Goal: Task Accomplishment & Management: Manage account settings

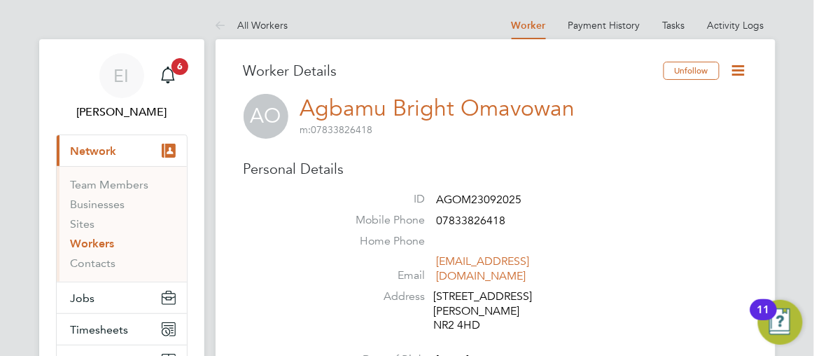
click at [739, 72] on icon at bounding box center [738, 70] width 17 height 17
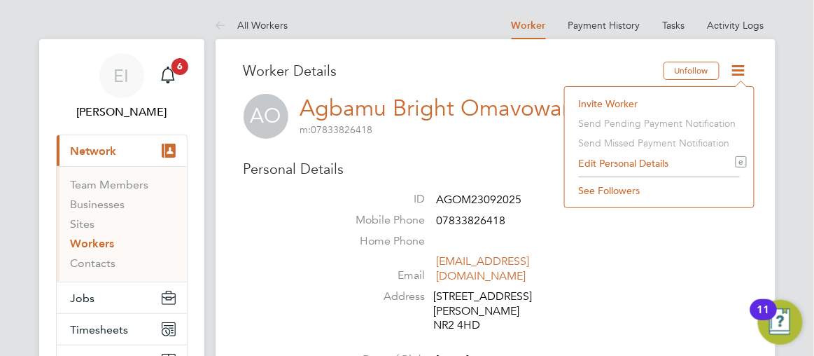
click at [622, 164] on li "Edit Personal Details e" at bounding box center [659, 163] width 175 height 20
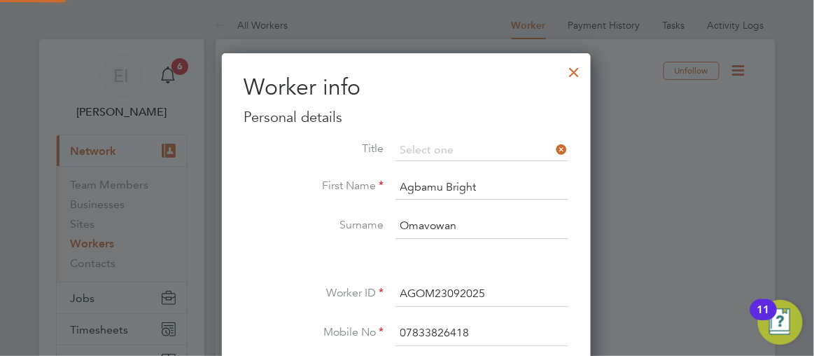
scroll to position [785, 370]
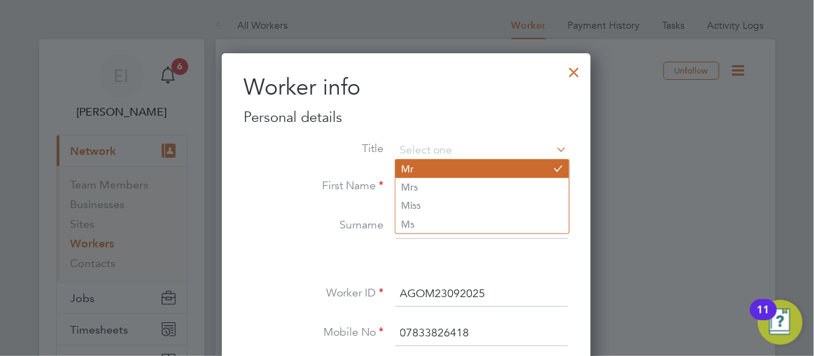
type input "Mr"
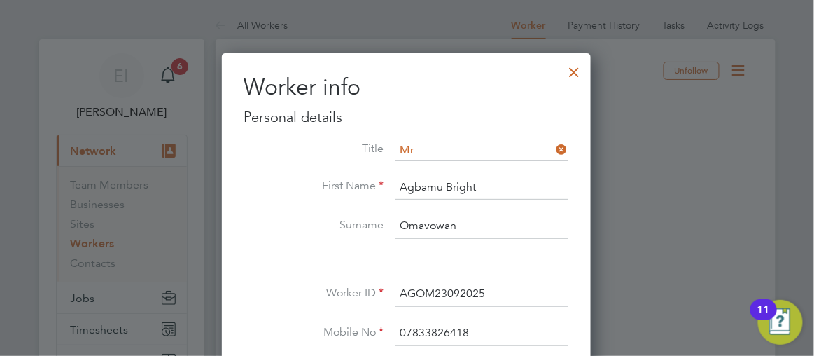
click at [622, 196] on div at bounding box center [407, 178] width 814 height 356
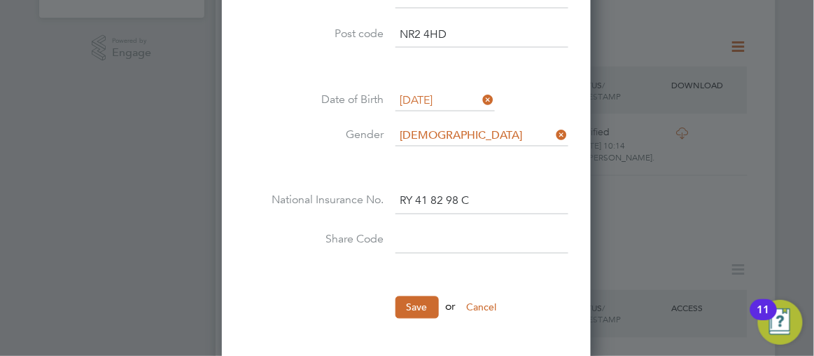
scroll to position [509, 0]
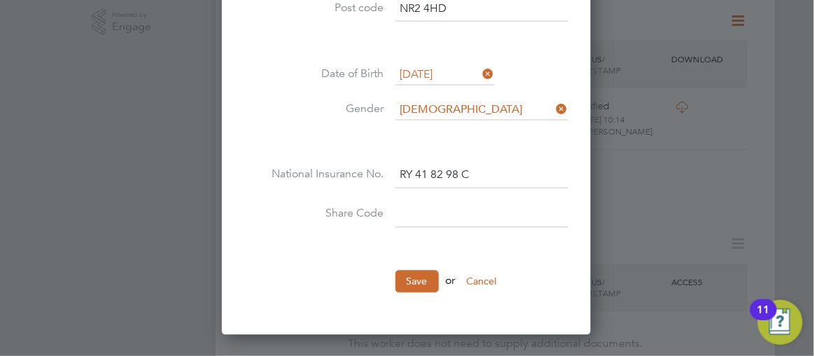
click at [416, 209] on input at bounding box center [481, 214] width 173 height 25
type input "W2T2KF6W5"
click at [413, 276] on button "Save" at bounding box center [416, 281] width 43 height 22
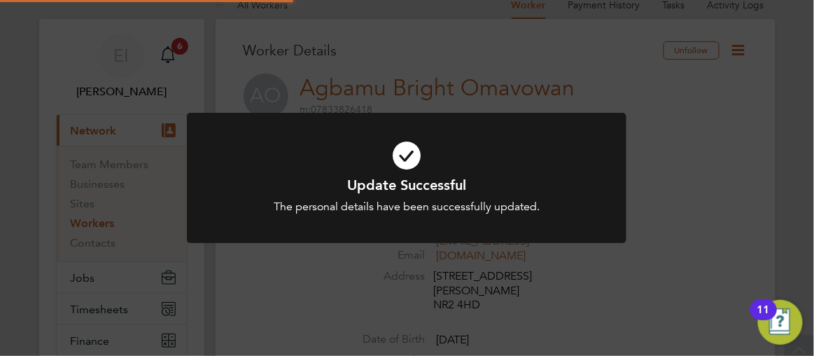
scroll to position [0, 0]
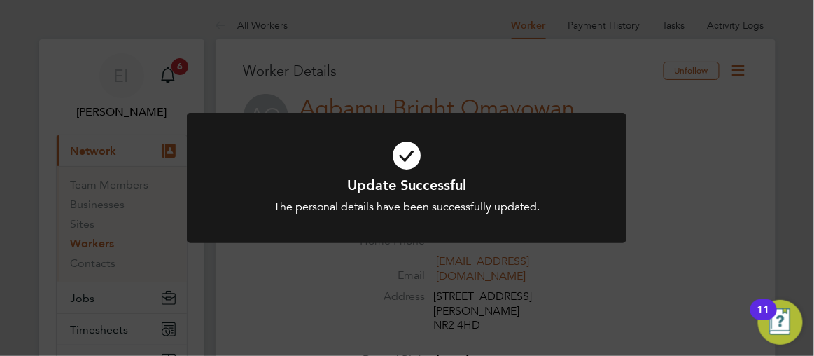
click at [724, 185] on div "Update Successful The personal details have been successfully updated. Cancel O…" at bounding box center [407, 178] width 814 height 356
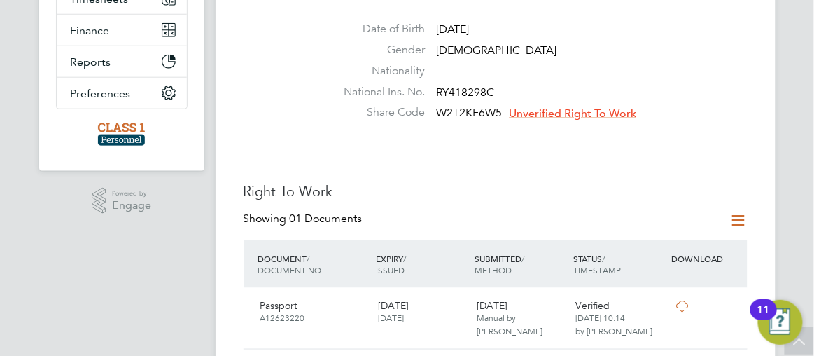
scroll to position [356, 0]
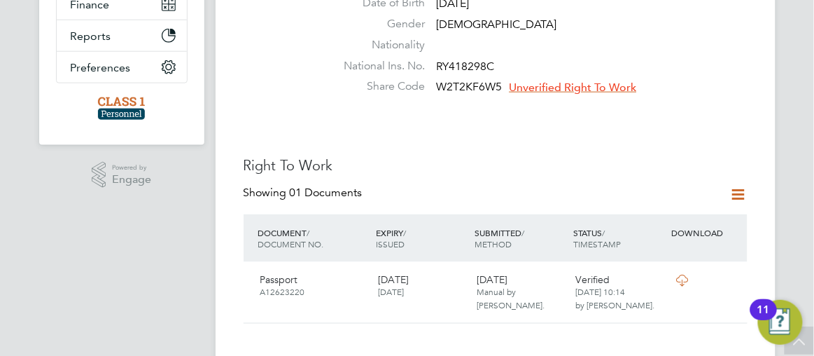
click at [538, 80] on span "Unverified Right To Work" at bounding box center [573, 87] width 127 height 14
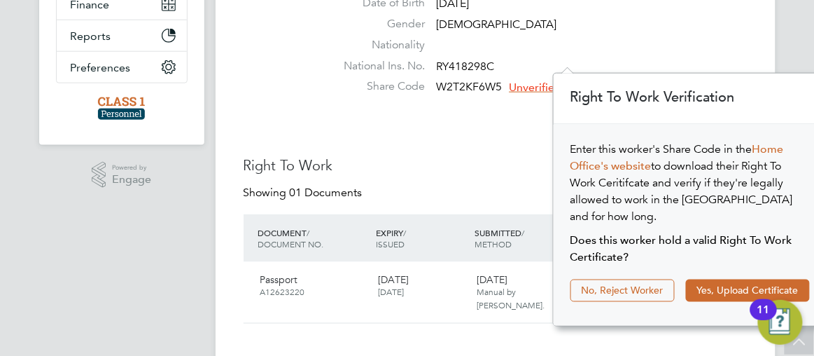
scroll to position [13, 127]
click at [708, 279] on button "Yes, Upload Certificate" at bounding box center [748, 290] width 124 height 22
click at [715, 279] on button "Yes, Upload Certificate" at bounding box center [748, 290] width 124 height 22
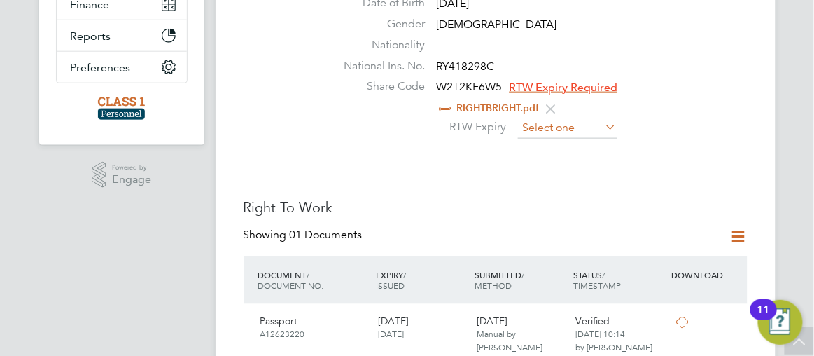
scroll to position [510, 0]
click at [538, 118] on input at bounding box center [567, 128] width 99 height 21
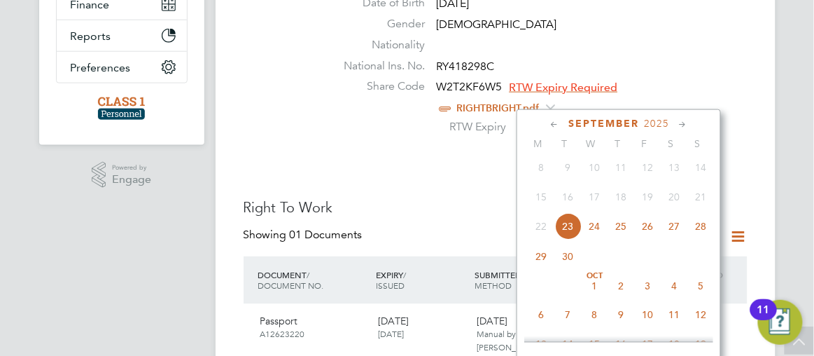
click at [682, 124] on icon at bounding box center [682, 124] width 13 height 15
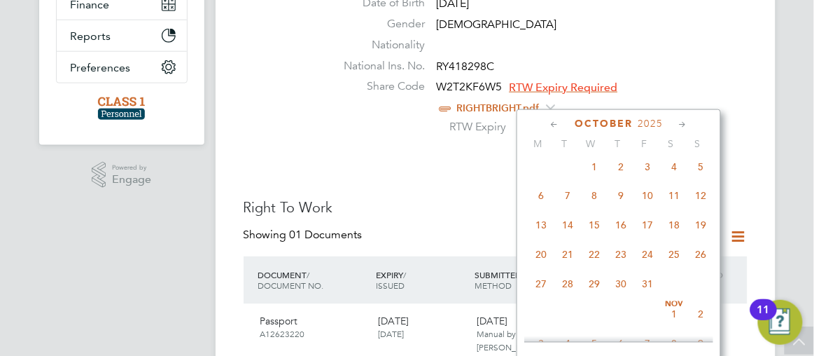
click at [682, 124] on icon at bounding box center [682, 124] width 13 height 15
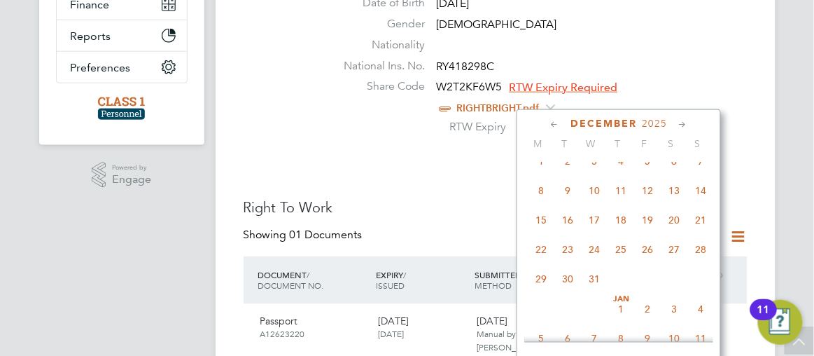
click at [682, 124] on icon at bounding box center [682, 124] width 13 height 15
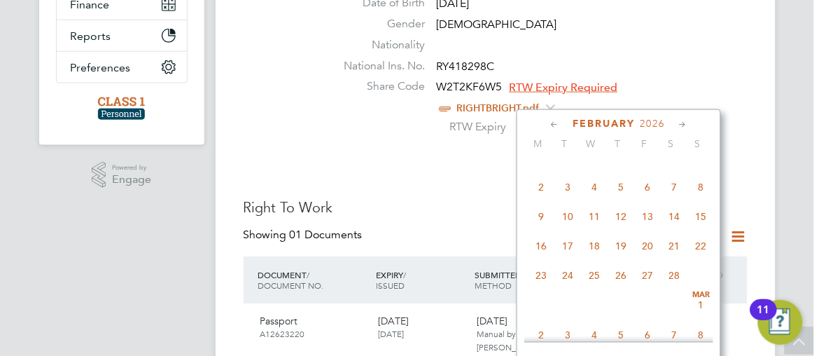
click at [682, 124] on icon at bounding box center [682, 124] width 13 height 15
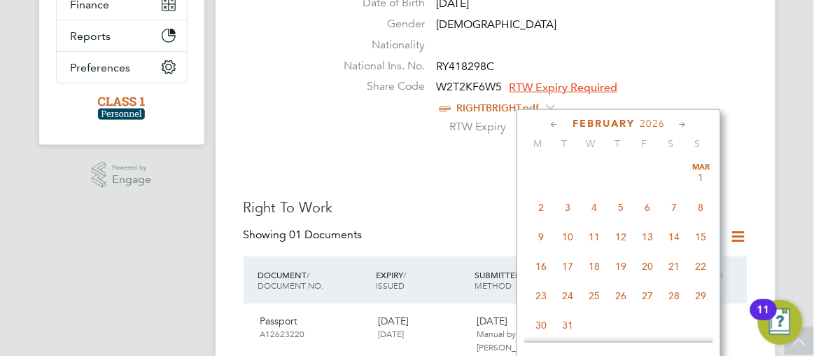
click at [682, 124] on icon at bounding box center [682, 124] width 13 height 15
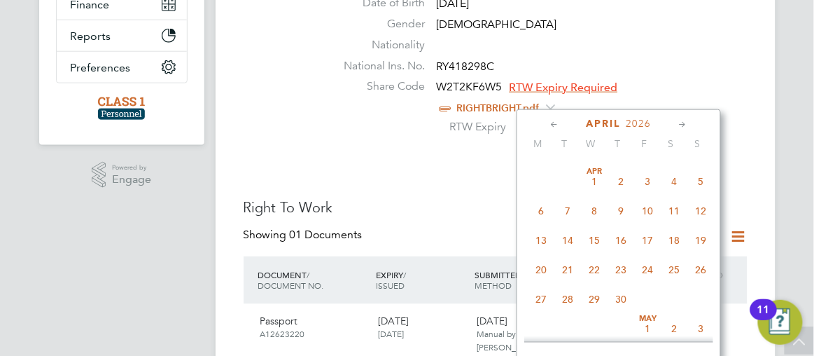
click at [682, 124] on icon at bounding box center [682, 124] width 13 height 15
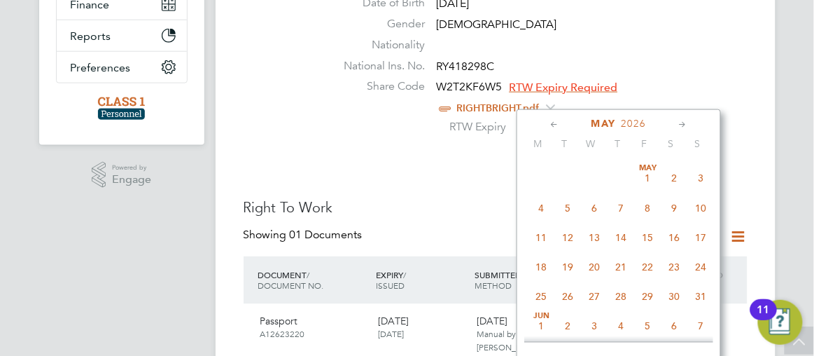
click at [682, 124] on icon at bounding box center [682, 124] width 13 height 15
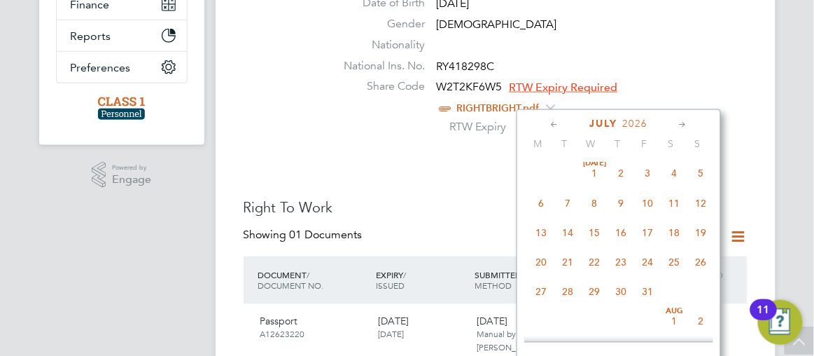
click at [682, 124] on icon at bounding box center [682, 124] width 13 height 15
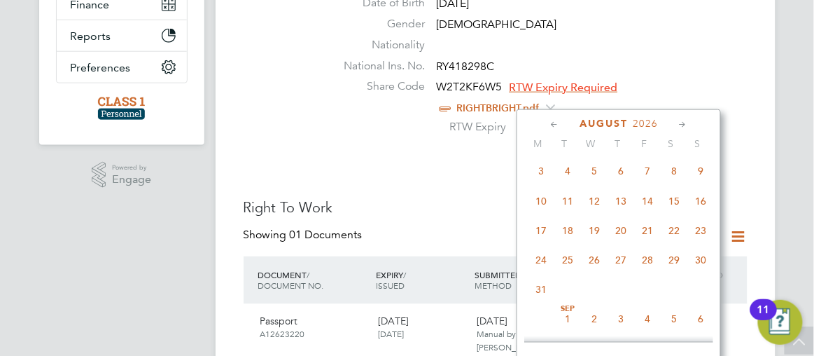
click at [682, 124] on icon at bounding box center [682, 124] width 13 height 15
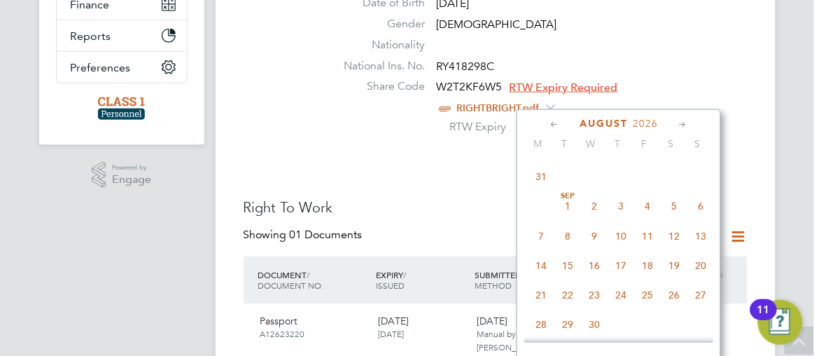
click at [682, 124] on icon at bounding box center [682, 124] width 13 height 15
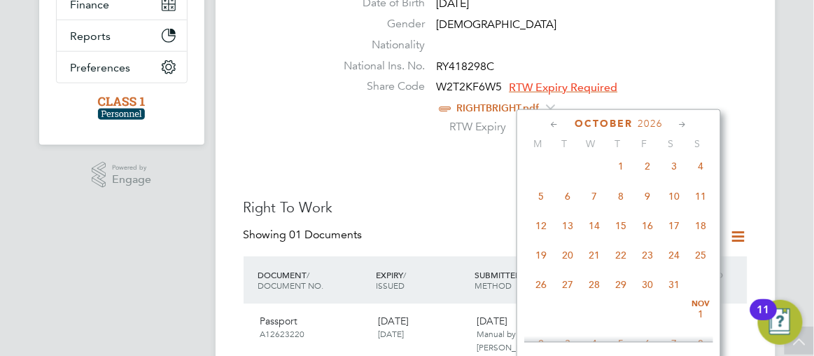
click at [682, 124] on icon at bounding box center [682, 124] width 13 height 15
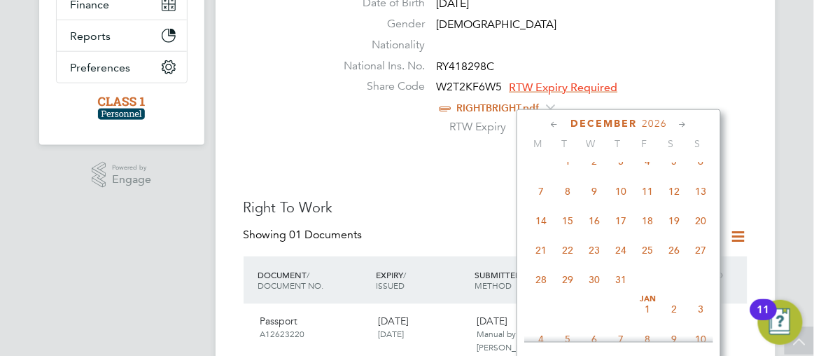
click at [682, 124] on icon at bounding box center [682, 124] width 13 height 15
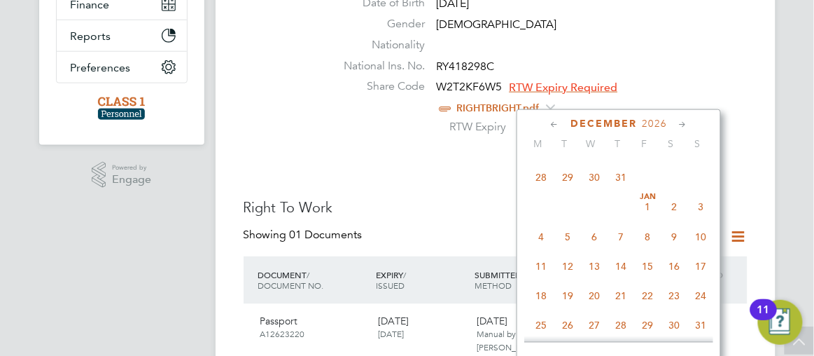
click at [682, 124] on icon at bounding box center [682, 124] width 13 height 15
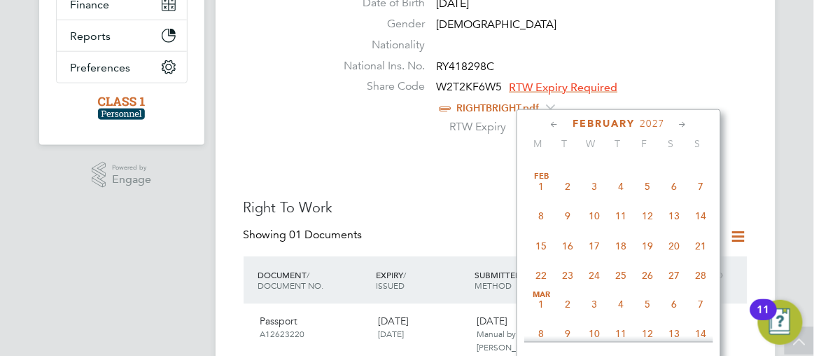
click at [682, 124] on icon at bounding box center [682, 124] width 13 height 15
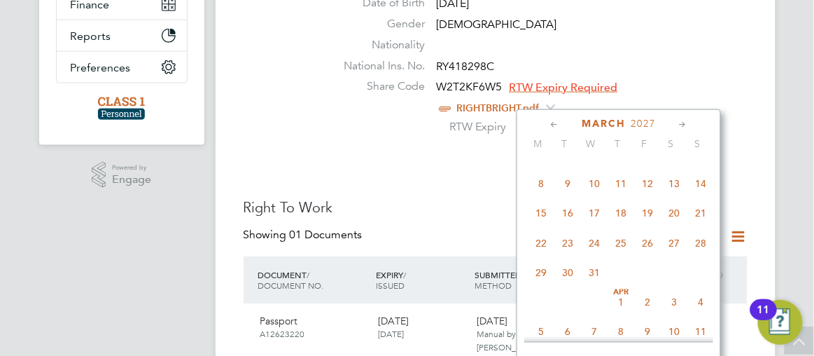
click at [682, 124] on icon at bounding box center [682, 124] width 13 height 15
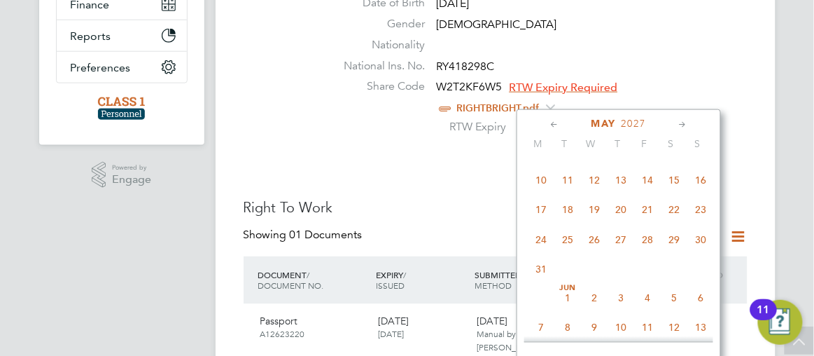
click at [682, 124] on icon at bounding box center [682, 124] width 13 height 15
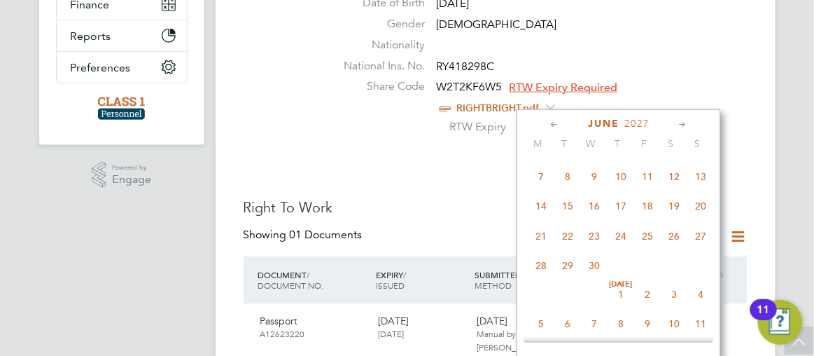
click at [682, 124] on icon at bounding box center [682, 124] width 13 height 15
click at [553, 125] on icon at bounding box center [554, 124] width 13 height 15
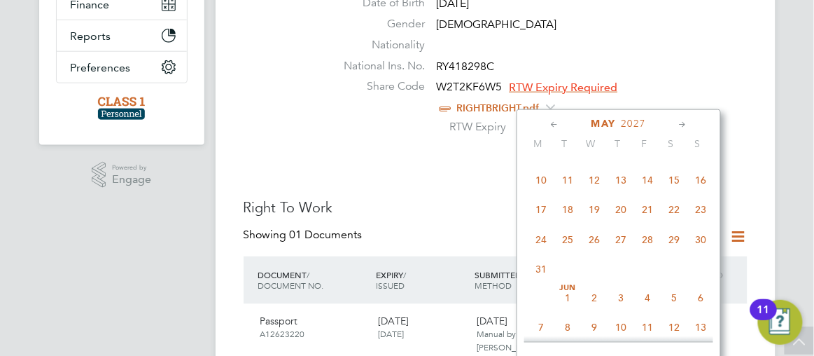
click at [553, 125] on icon at bounding box center [554, 124] width 13 height 15
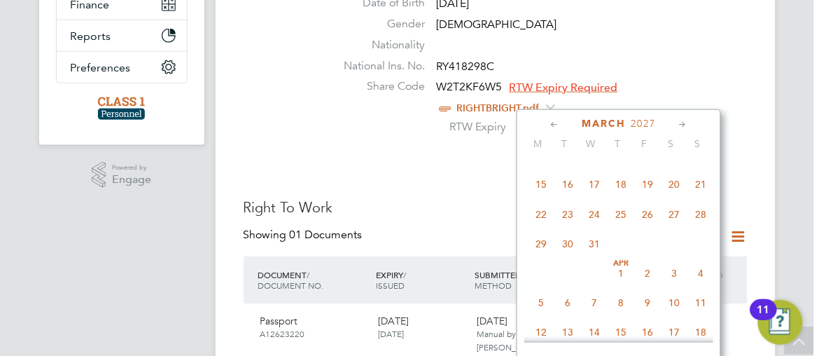
click at [553, 125] on icon at bounding box center [554, 124] width 13 height 15
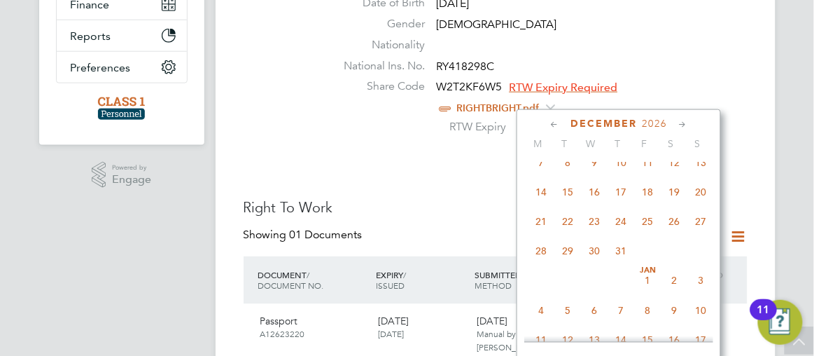
click at [682, 121] on icon at bounding box center [682, 124] width 13 height 15
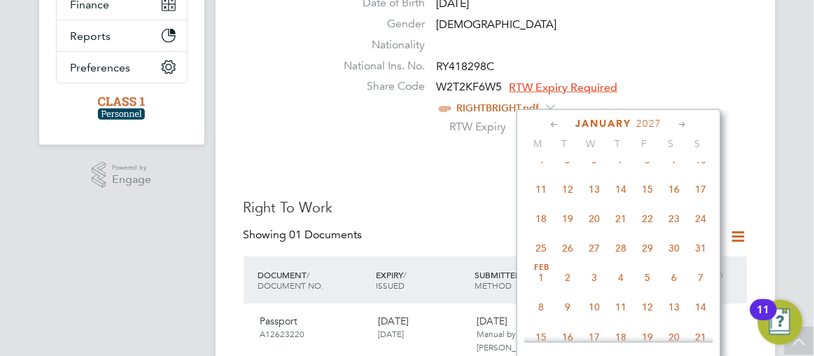
click at [648, 232] on span "22" at bounding box center [647, 218] width 27 height 27
type input "22 Jan 2027"
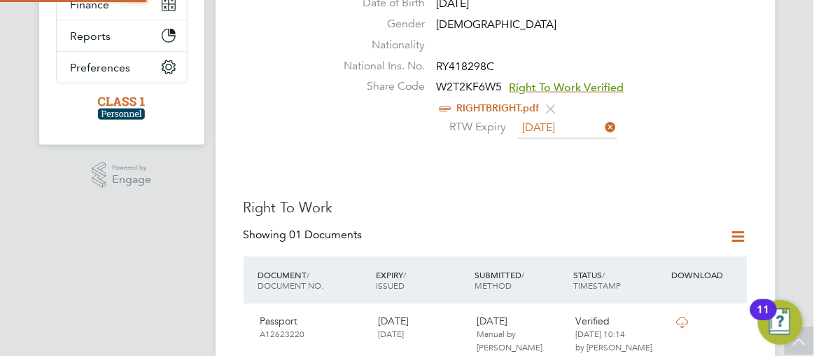
scroll to position [13, 114]
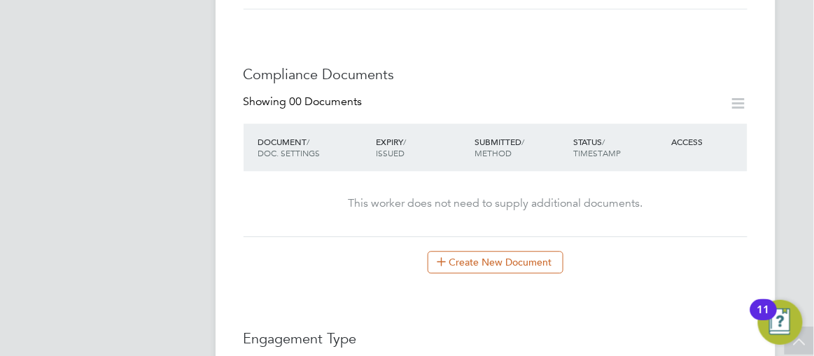
scroll to position [738, 0]
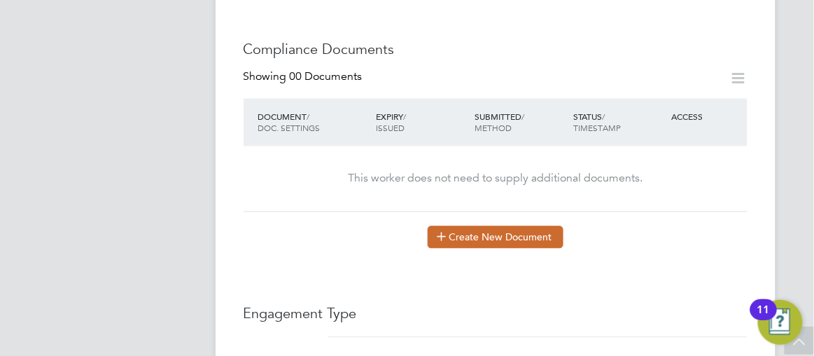
click at [498, 225] on button "Create New Document" at bounding box center [496, 236] width 136 height 22
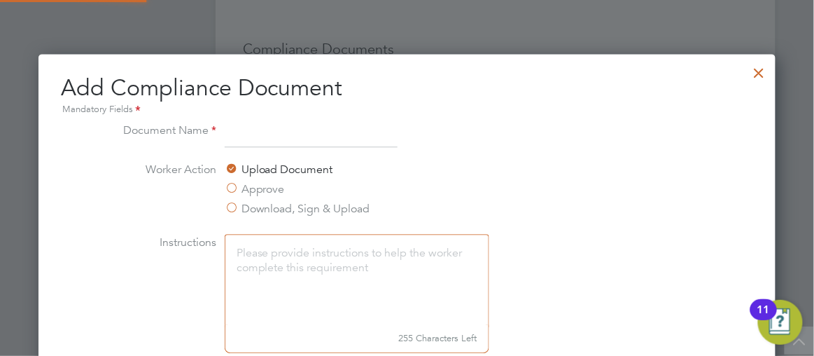
scroll to position [731, 737]
type input "DBS"
click at [601, 178] on li "Worker Action Upload Document Approve Download, Sign & Upload" at bounding box center [406, 197] width 591 height 73
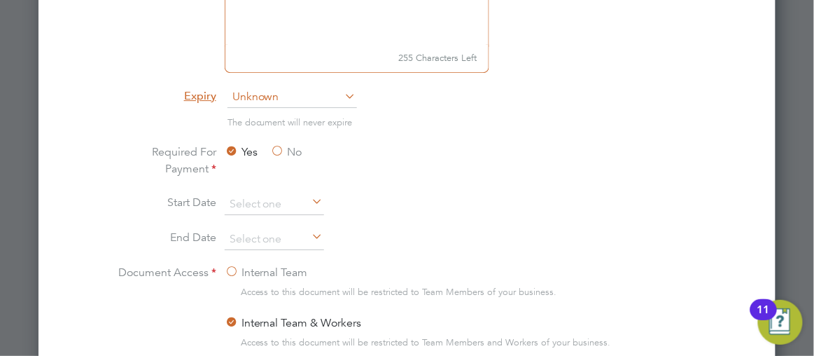
scroll to position [1043, 0]
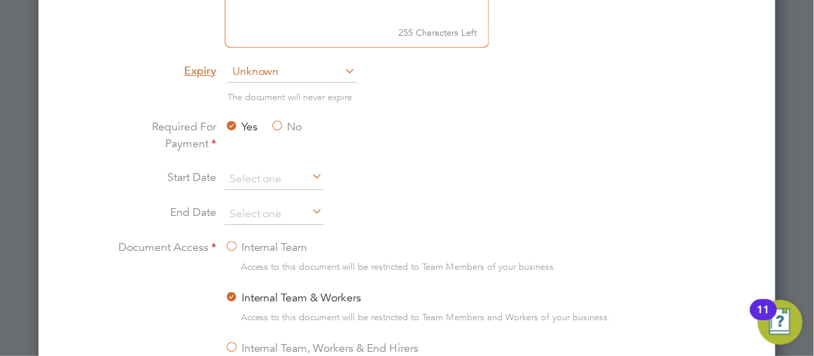
click at [252, 68] on span "Unknown" at bounding box center [291, 72] width 129 height 21
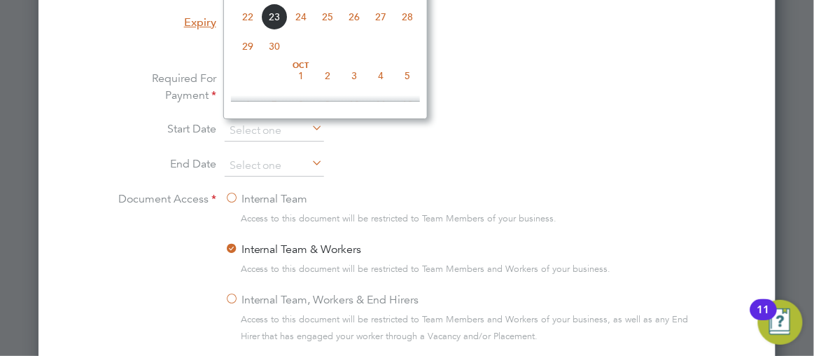
scroll to position [450, 0]
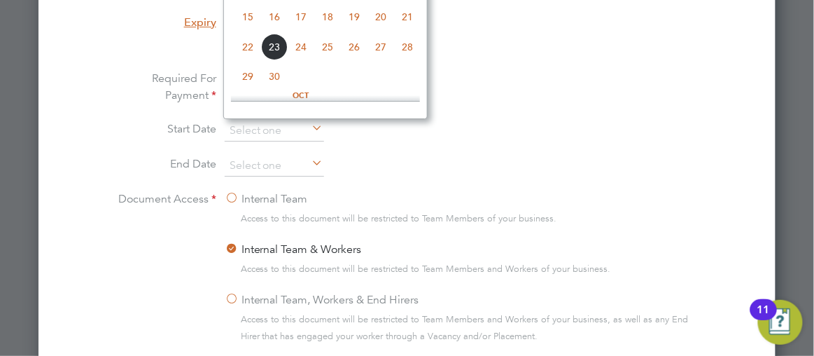
click at [780, 120] on div at bounding box center [407, 178] width 814 height 356
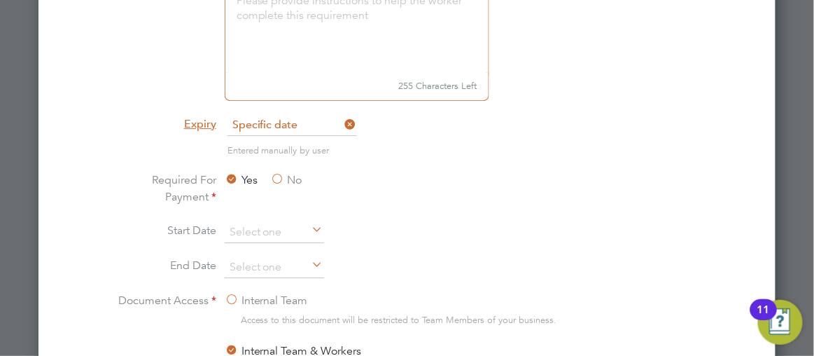
scroll to position [964, 0]
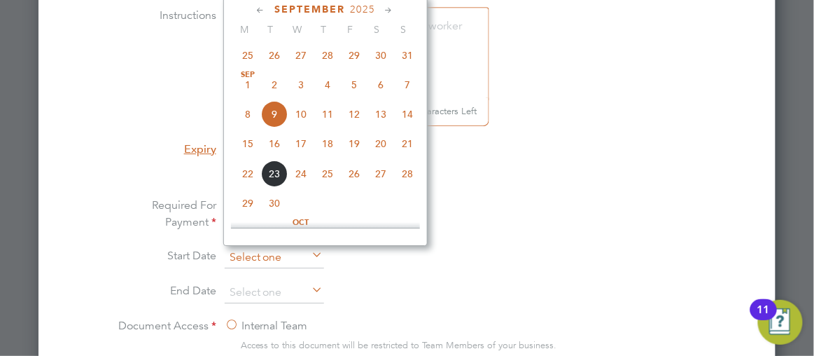
click at [261, 258] on input at bounding box center [274, 257] width 99 height 21
click at [247, 181] on span "22" at bounding box center [247, 173] width 27 height 27
type input "22 Sep 2025"
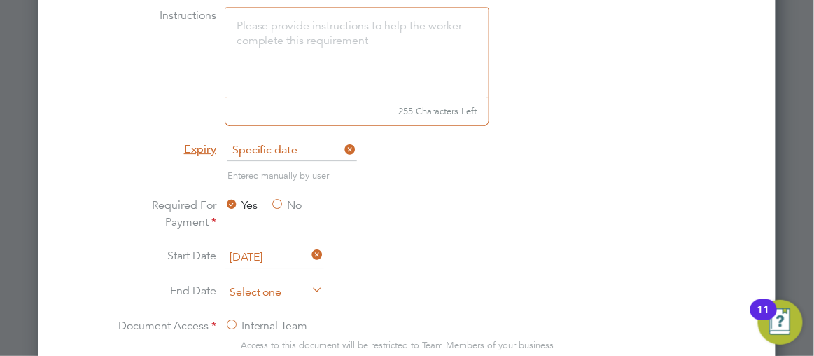
scroll to position [510, 0]
click at [260, 293] on input at bounding box center [274, 292] width 99 height 21
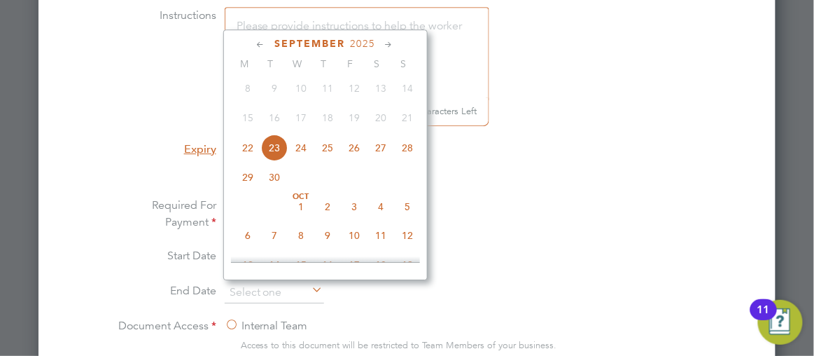
click at [388, 42] on icon at bounding box center [389, 44] width 13 height 15
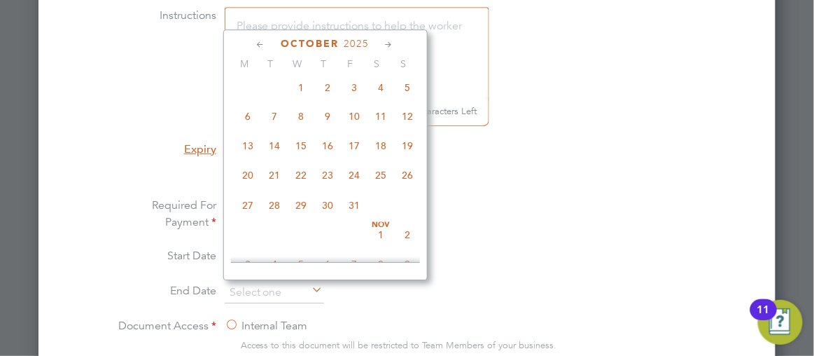
click at [388, 42] on icon at bounding box center [389, 44] width 13 height 15
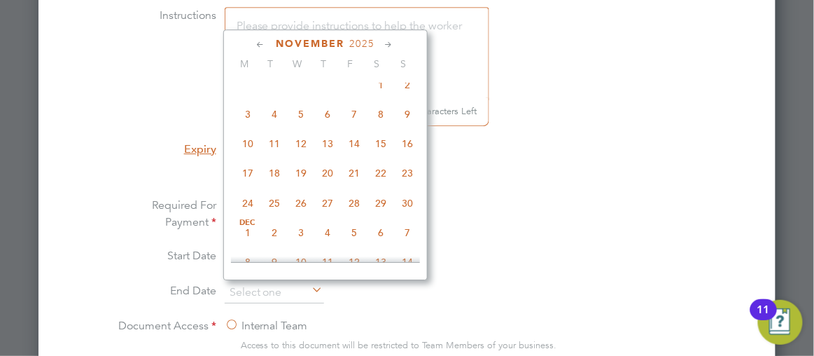
click at [388, 42] on icon at bounding box center [389, 44] width 13 height 15
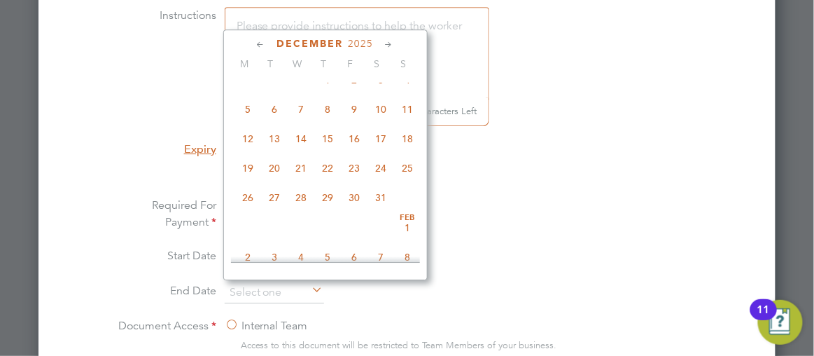
click at [388, 42] on icon at bounding box center [389, 44] width 13 height 15
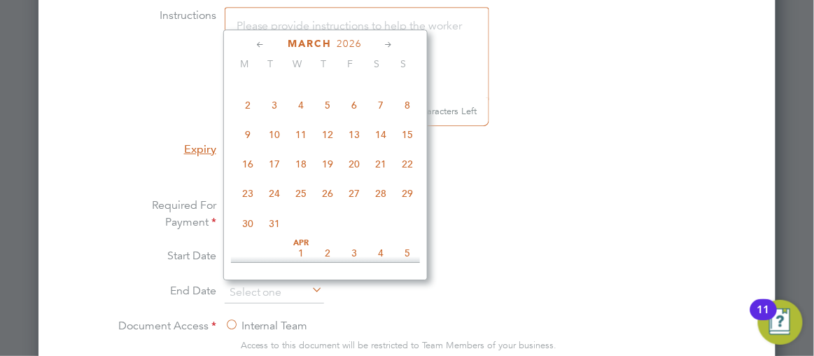
click at [388, 42] on icon at bounding box center [389, 44] width 13 height 15
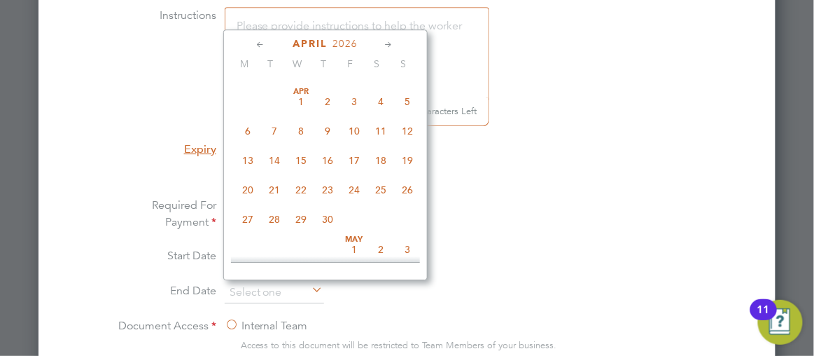
click at [388, 42] on icon at bounding box center [389, 44] width 13 height 15
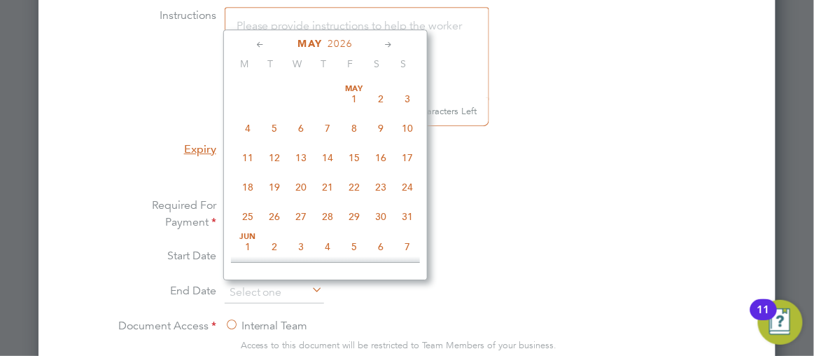
click at [388, 42] on icon at bounding box center [389, 44] width 13 height 15
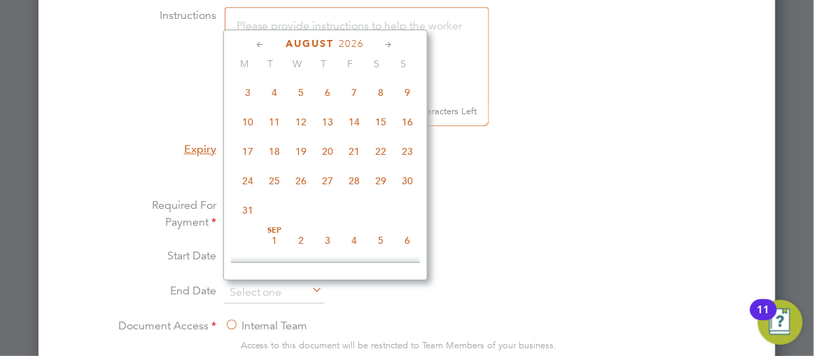
click at [388, 42] on icon at bounding box center [389, 44] width 13 height 15
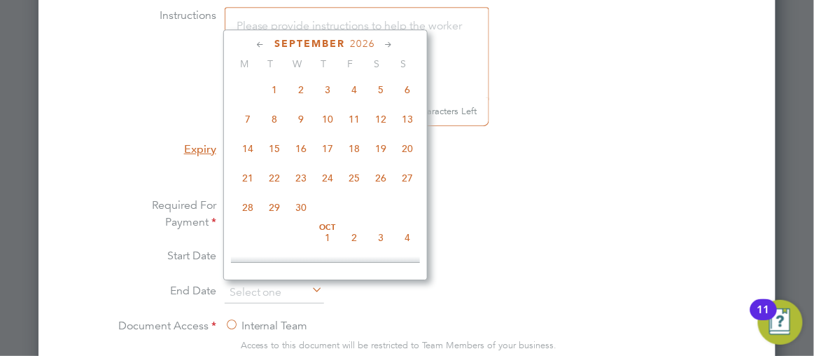
click at [388, 42] on icon at bounding box center [389, 44] width 13 height 15
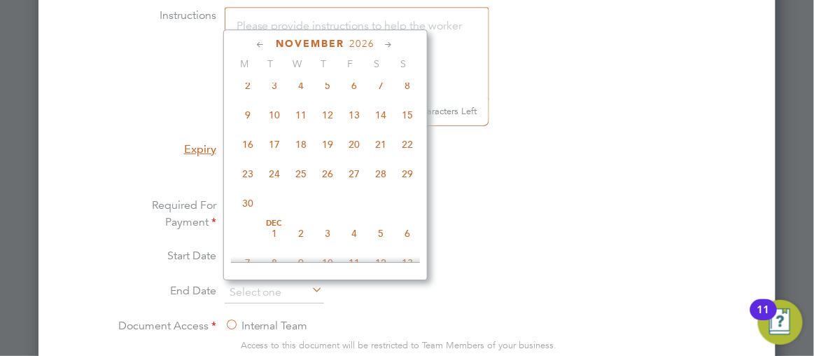
click at [388, 42] on icon at bounding box center [389, 44] width 13 height 15
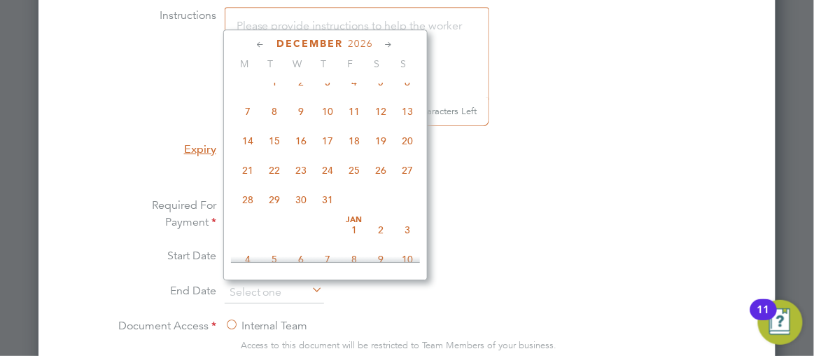
click at [388, 42] on icon at bounding box center [389, 44] width 13 height 15
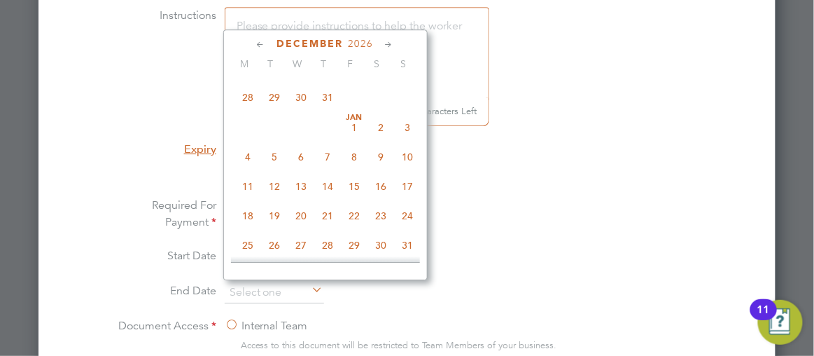
click at [388, 42] on icon at bounding box center [389, 44] width 13 height 15
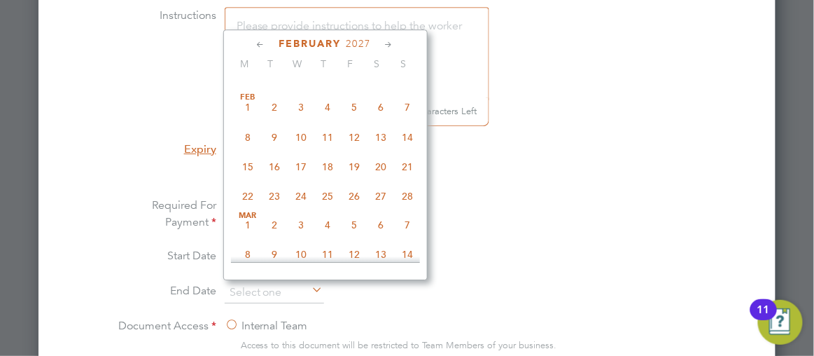
click at [388, 42] on icon at bounding box center [389, 44] width 13 height 15
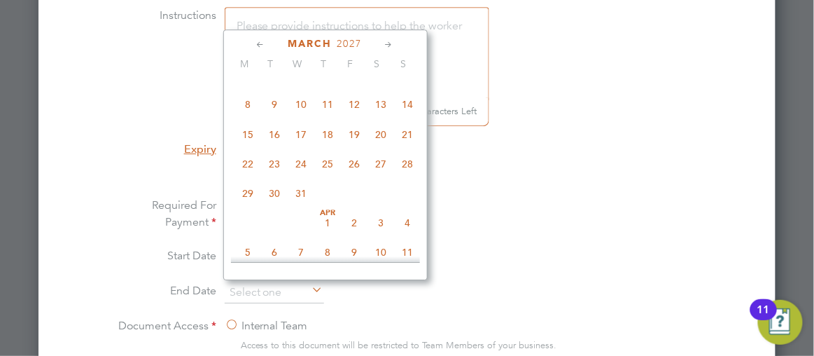
click at [388, 42] on icon at bounding box center [389, 44] width 13 height 15
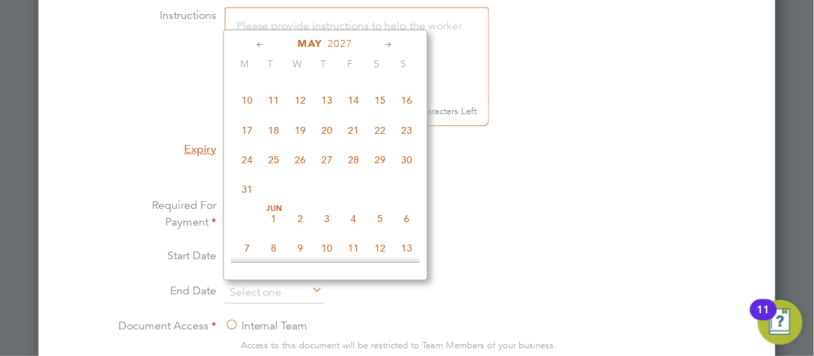
click at [388, 42] on icon at bounding box center [389, 44] width 13 height 15
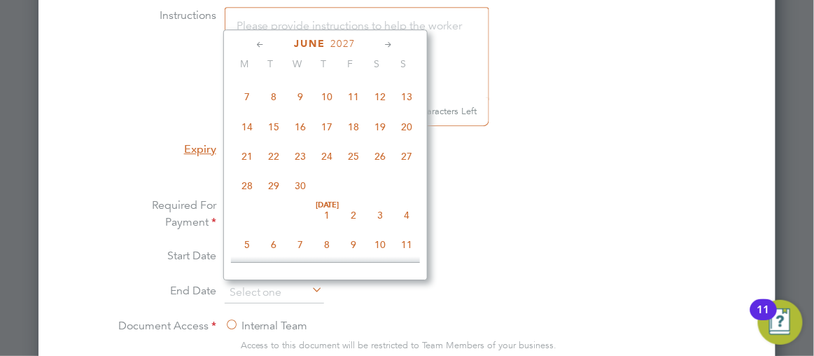
click at [388, 42] on icon at bounding box center [389, 44] width 13 height 15
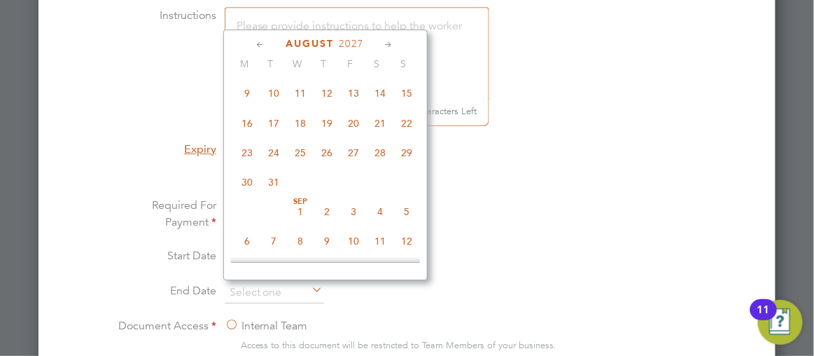
click at [388, 42] on icon at bounding box center [389, 44] width 13 height 15
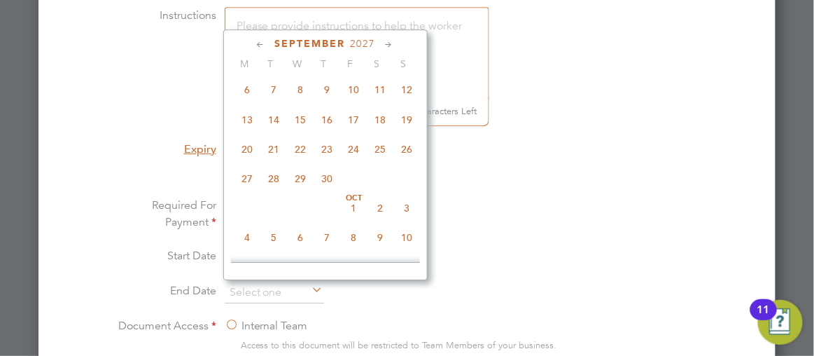
click at [388, 42] on icon at bounding box center [389, 44] width 13 height 15
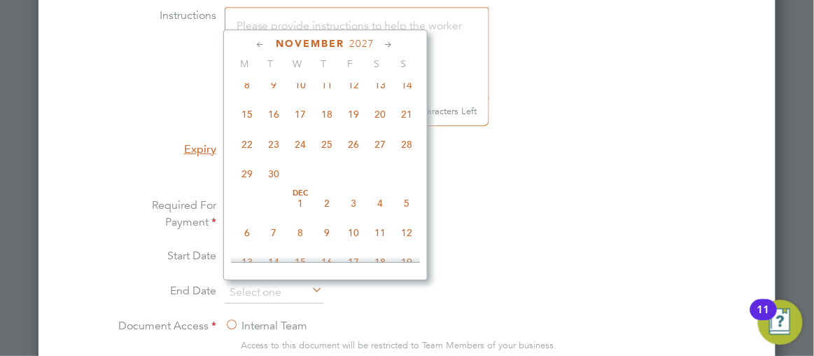
click at [388, 42] on icon at bounding box center [389, 44] width 13 height 15
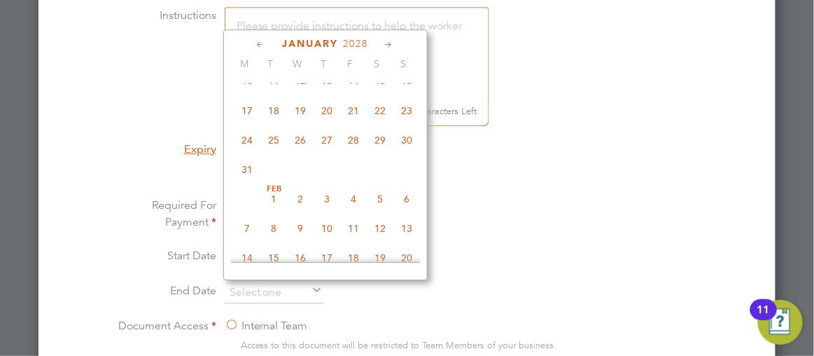
click at [388, 42] on icon at bounding box center [389, 44] width 13 height 15
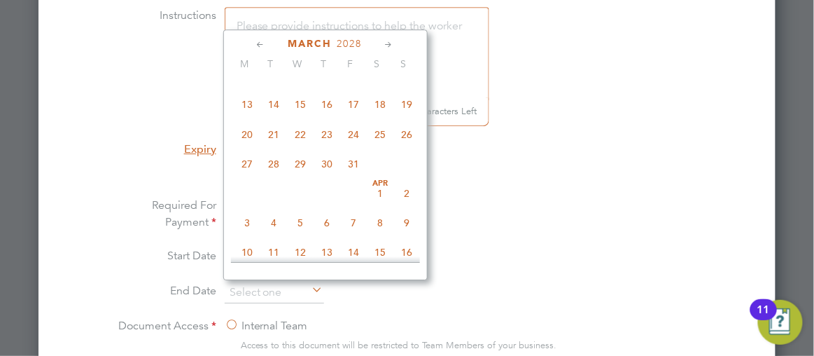
click at [388, 42] on icon at bounding box center [389, 44] width 13 height 15
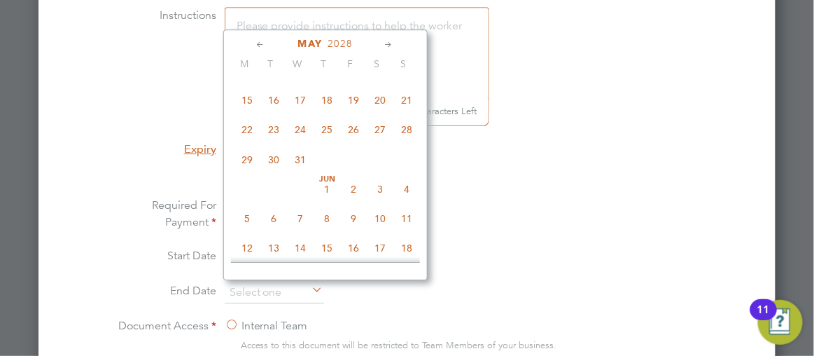
click at [388, 42] on icon at bounding box center [389, 44] width 13 height 15
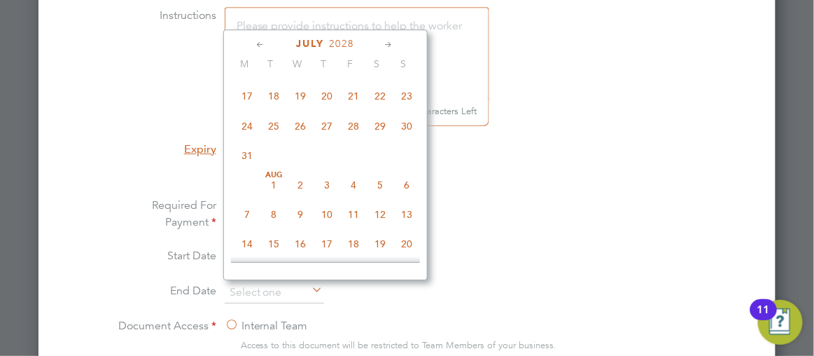
click at [388, 42] on icon at bounding box center [389, 44] width 13 height 15
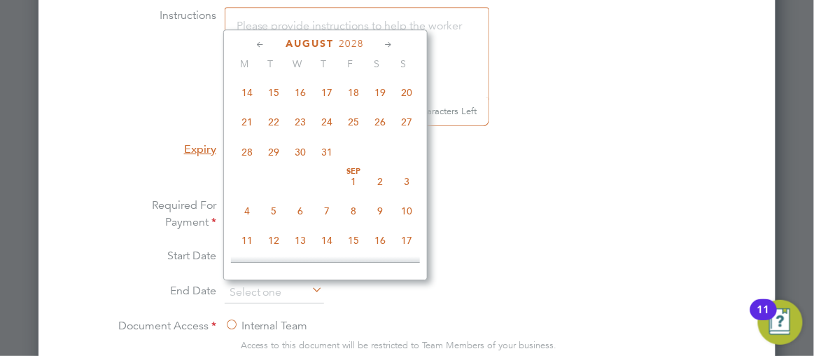
click at [388, 42] on icon at bounding box center [389, 44] width 13 height 15
click at [352, 133] on span "22" at bounding box center [354, 119] width 27 height 27
type input "22 Sep 2028"
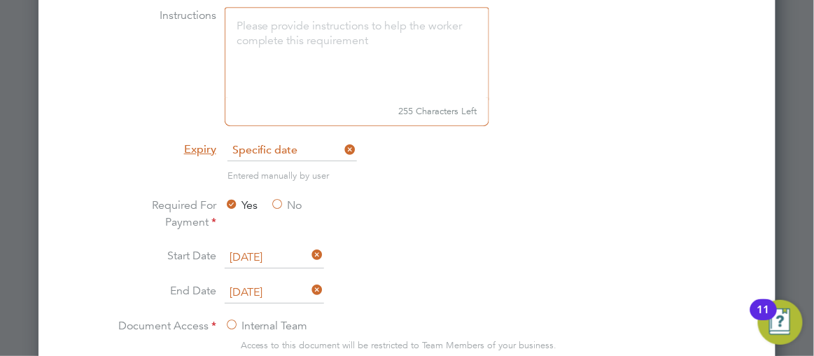
click at [692, 237] on li "Required For Payment Yes No" at bounding box center [406, 222] width 591 height 50
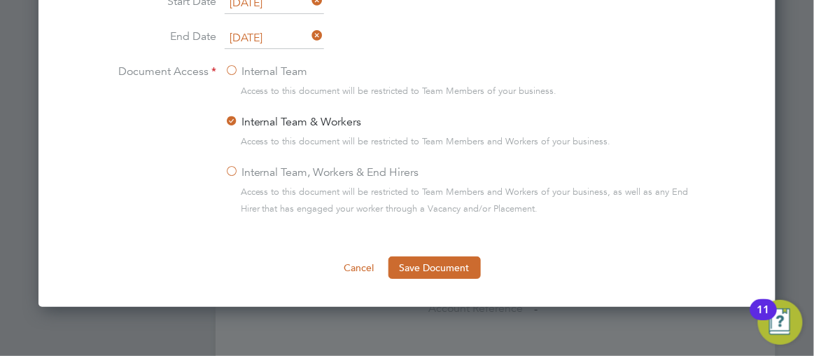
scroll to position [1244, 0]
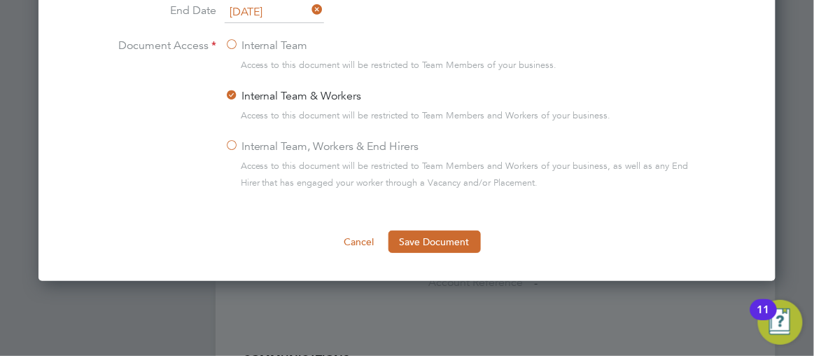
click at [233, 139] on label "Internal Team, Workers & End Hirers" at bounding box center [322, 146] width 195 height 17
click at [0, 0] on input "Internal Team, Workers & End Hirers" at bounding box center [0, 0] width 0 height 0
click at [228, 139] on label "Internal Team, Workers & End Hirers" at bounding box center [322, 146] width 195 height 17
click at [0, 0] on input "Internal Team, Workers & End Hirers" at bounding box center [0, 0] width 0 height 0
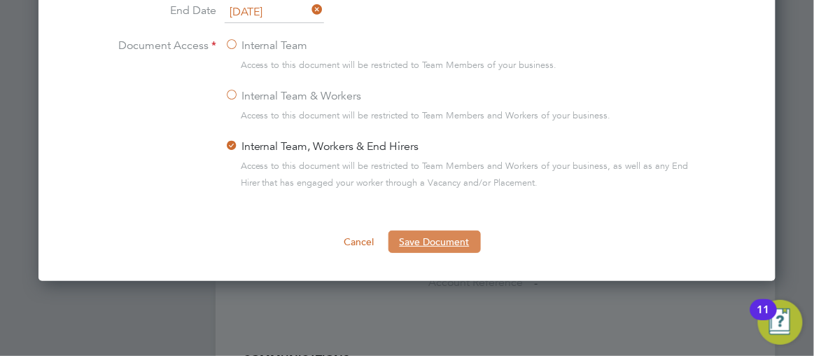
click at [429, 239] on button "Save Document" at bounding box center [434, 241] width 92 height 22
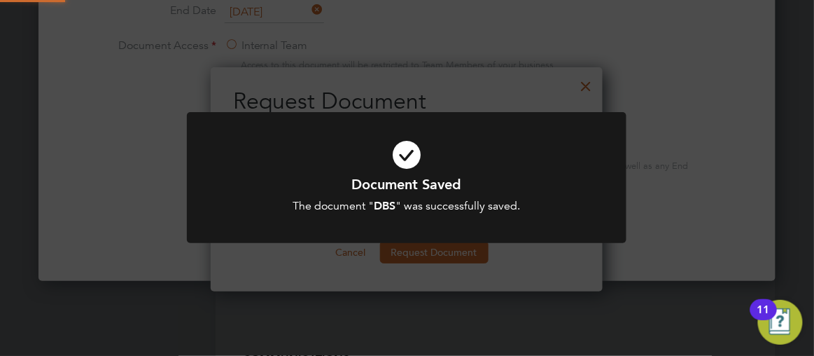
scroll to position [224, 392]
click at [645, 306] on div "Document Saved The document " DBS " was successfully saved. Cancel Okay" at bounding box center [407, 178] width 814 height 356
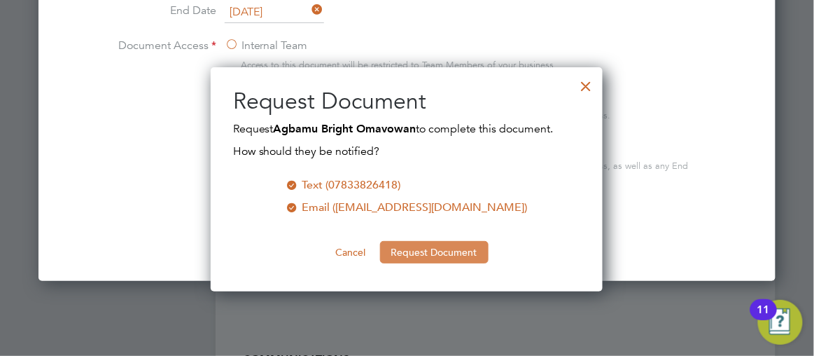
click at [444, 253] on button "Request Document" at bounding box center [434, 252] width 108 height 22
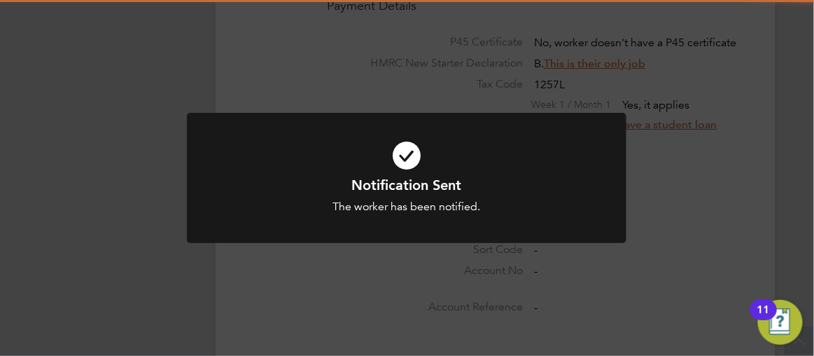
scroll to position [1244, 0]
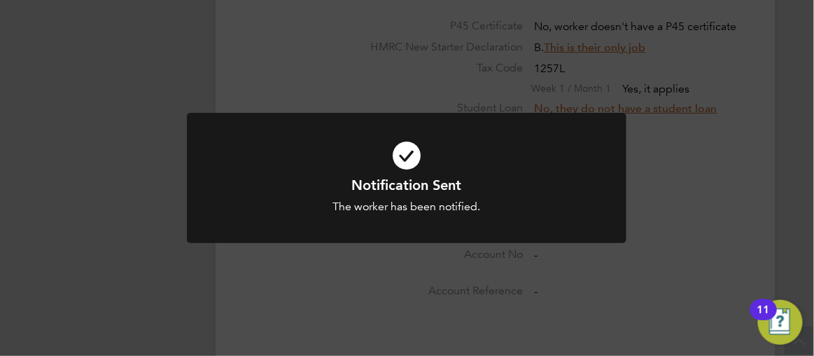
click at [804, 230] on div "Notification Sent The worker has been notified. Cancel Okay" at bounding box center [407, 178] width 814 height 356
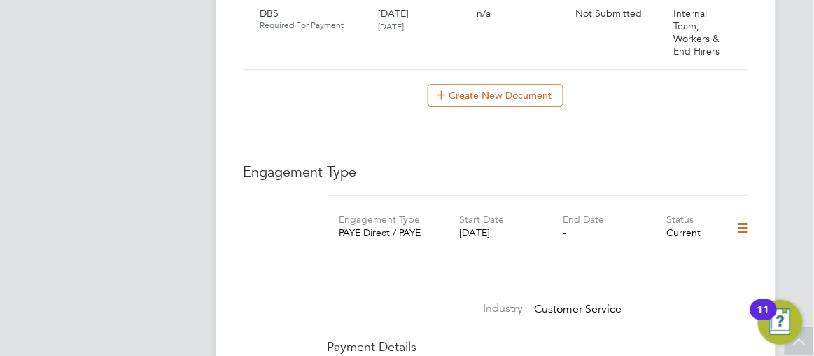
scroll to position [735, 0]
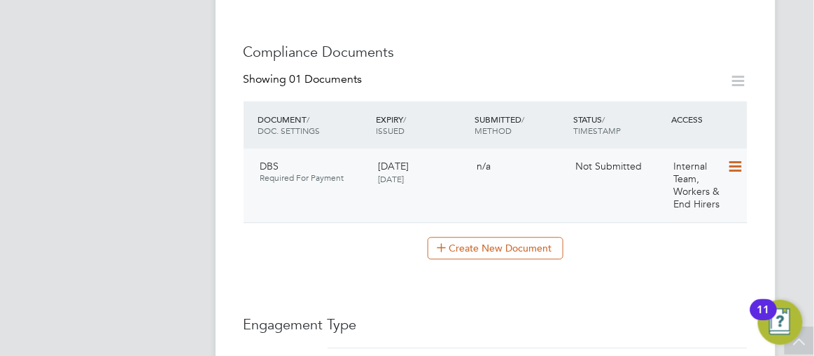
click at [736, 158] on icon at bounding box center [734, 166] width 14 height 17
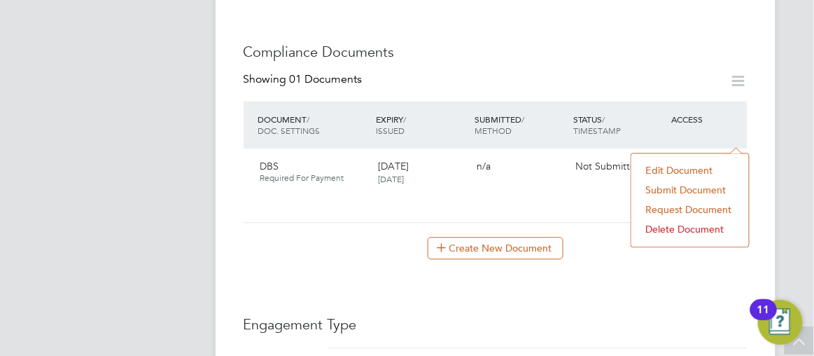
click at [669, 190] on li "Submit Document" at bounding box center [690, 190] width 104 height 20
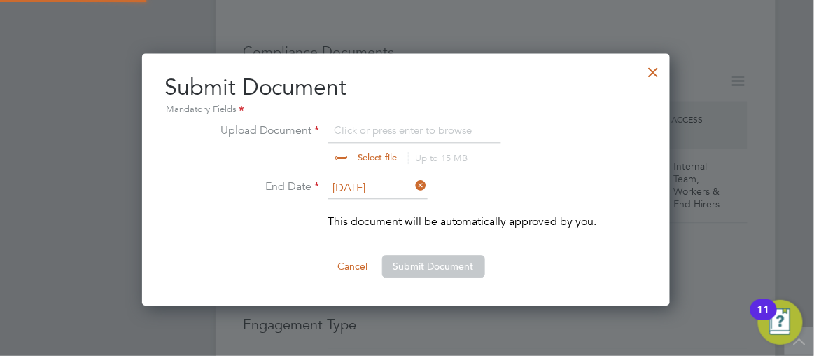
scroll to position [251, 529]
click at [335, 154] on input "file" at bounding box center [391, 143] width 220 height 42
type input "C:\fakepath\dbsbright.pdf"
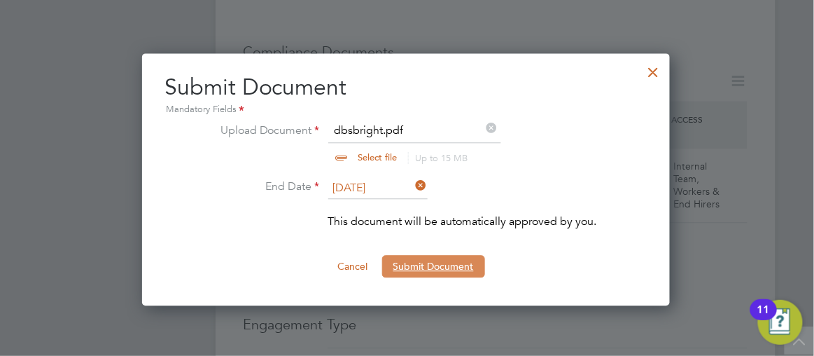
click at [420, 262] on button "Submit Document" at bounding box center [433, 266] width 103 height 22
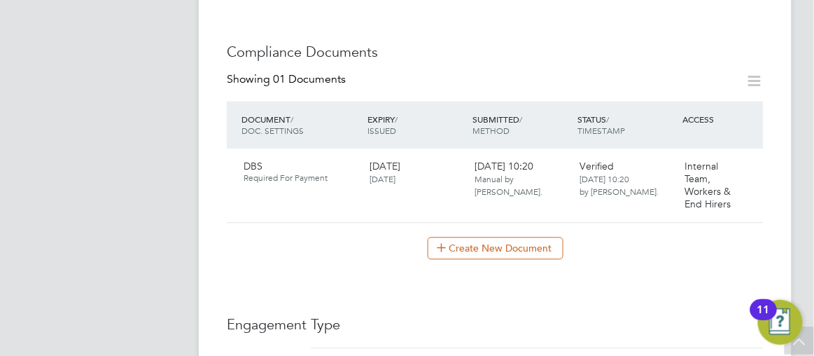
click at [160, 196] on div "Document Submitted The document " dbsbright.pdf " has been successfully uploade…" at bounding box center [407, 178] width 814 height 356
click at [808, 238] on app-barbie "All Workers Worker Payment History Tasks Activity Logs Worker Payment History T…" at bounding box center [506, 197] width 615 height 1864
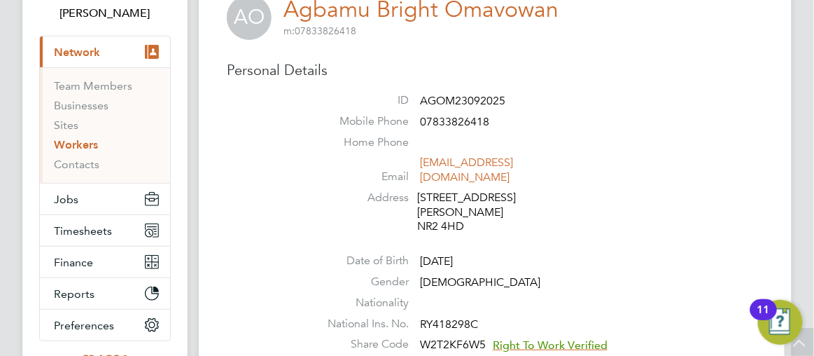
scroll to position [0, 0]
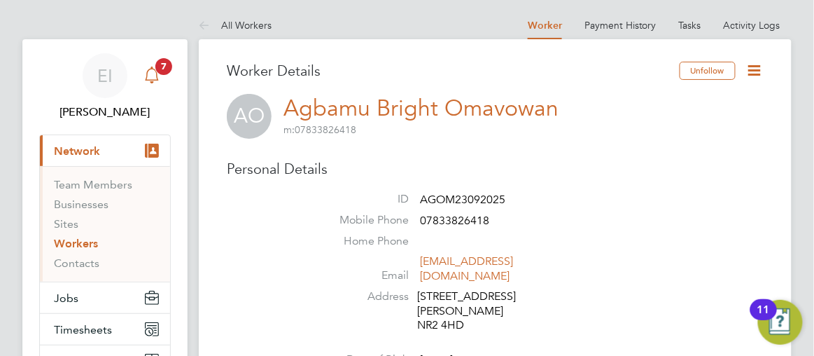
click at [164, 65] on span "7" at bounding box center [163, 66] width 17 height 17
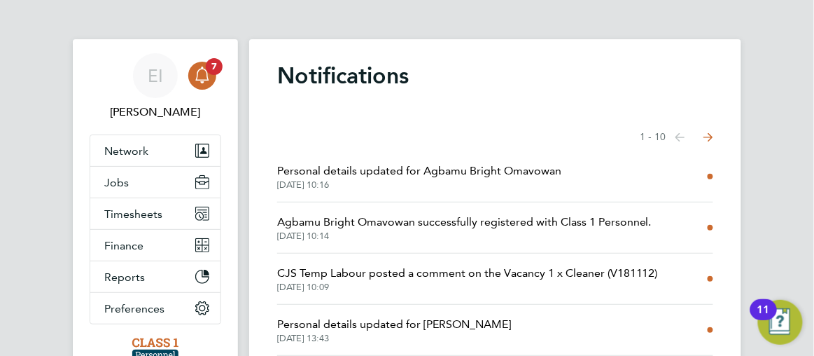
click at [461, 276] on span "CJS Temp Labour posted a comment on the Vacancy 1 x Cleaner (V181112)" at bounding box center [467, 273] width 381 height 17
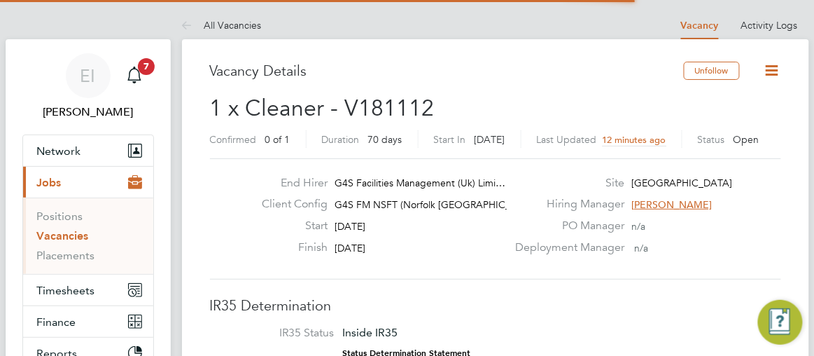
scroll to position [23, 131]
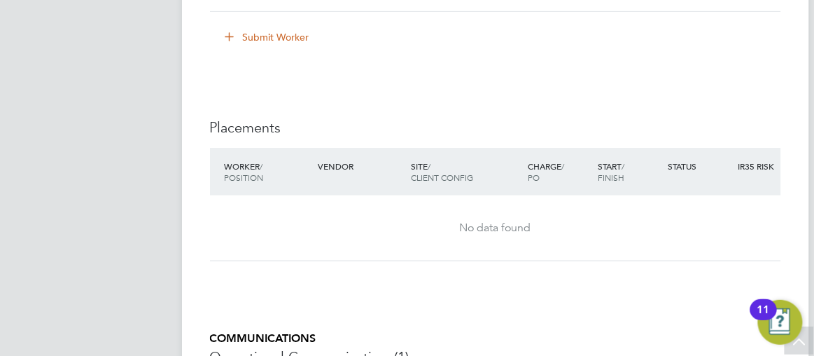
scroll to position [2697, 0]
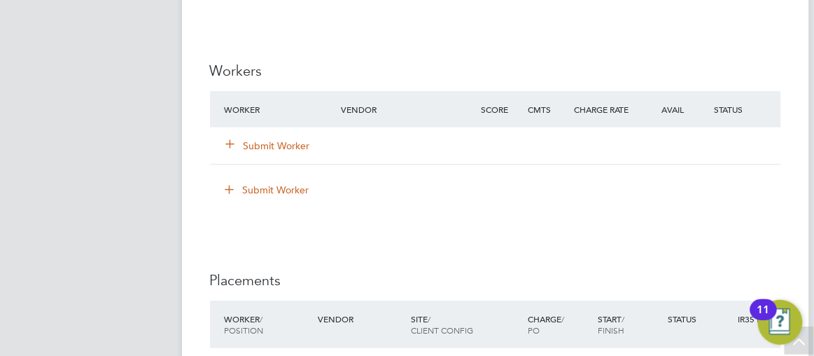
click at [231, 148] on icon at bounding box center [230, 143] width 10 height 10
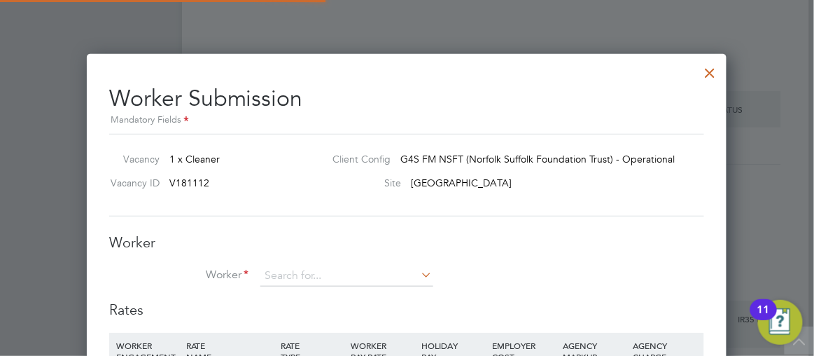
scroll to position [880, 640]
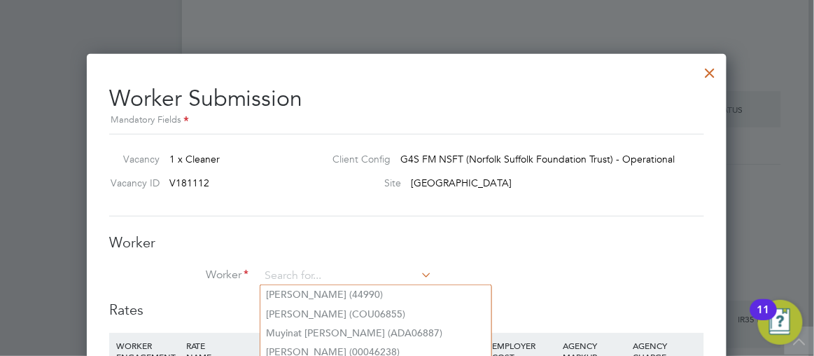
type input "A"
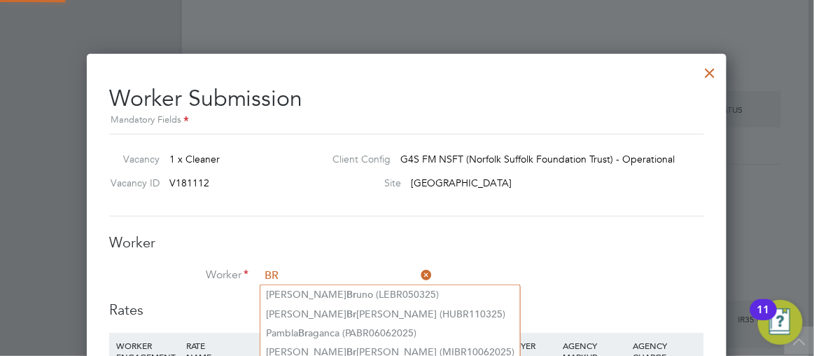
click at [307, 268] on input "BR" at bounding box center [346, 275] width 173 height 21
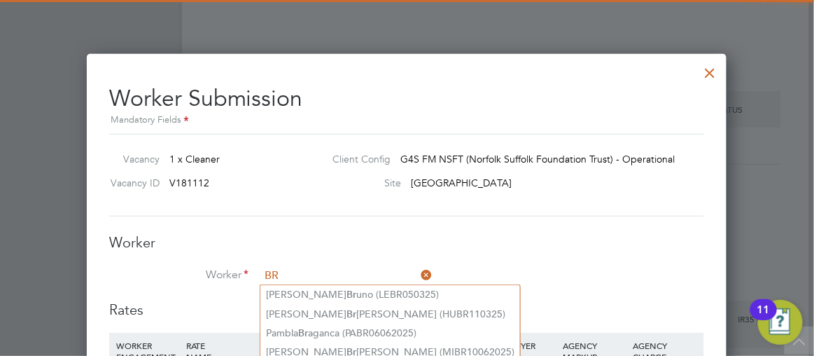
type input "B"
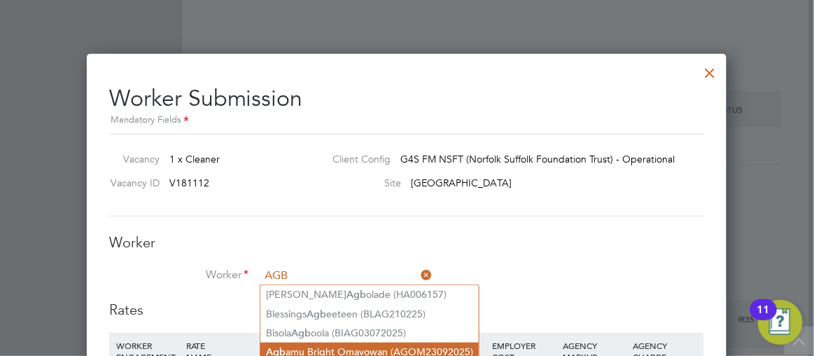
type input "AGB"
click at [391, 352] on li "Agb amu Bright Omavowan (AGOM23092025)" at bounding box center [369, 351] width 218 height 19
type input "Agbamu Bright Omavowan (AGOM23092025)"
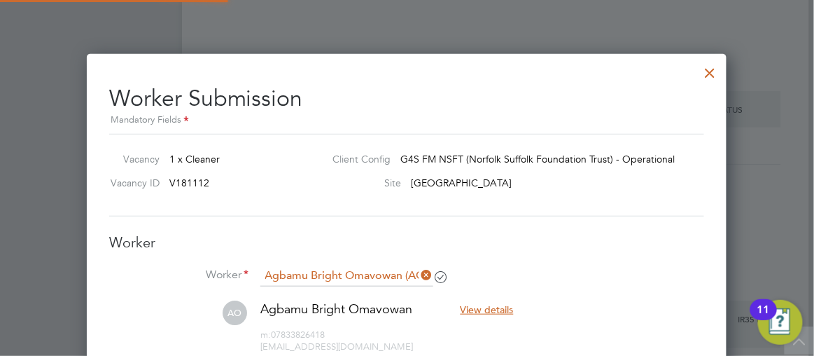
scroll to position [1172, 640]
click at [755, 260] on div at bounding box center [407, 178] width 814 height 356
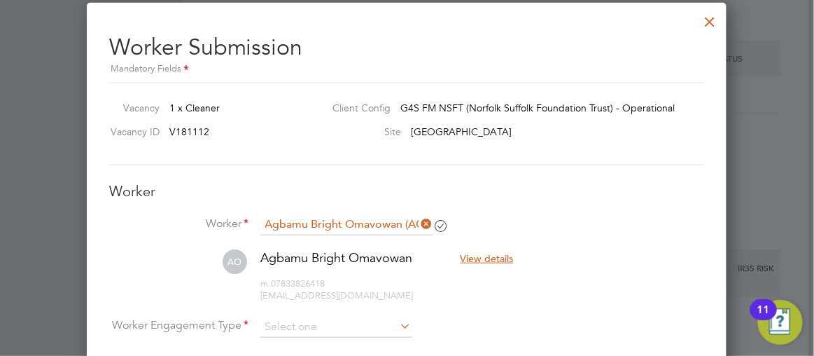
scroll to position [3003, 0]
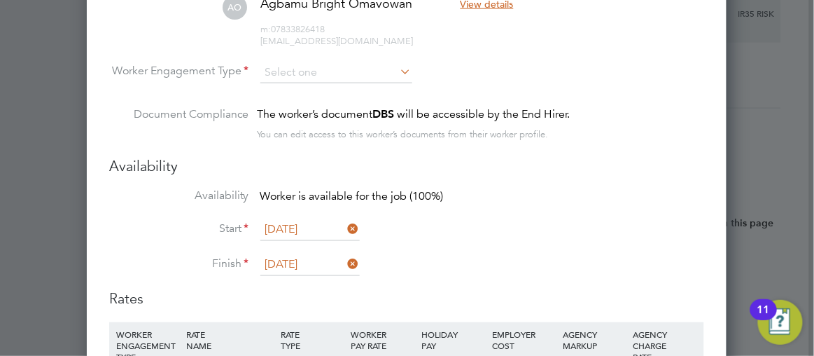
click at [309, 322] on div "RATE TYPE" at bounding box center [312, 340] width 71 height 36
click at [293, 67] on input at bounding box center [336, 72] width 152 height 21
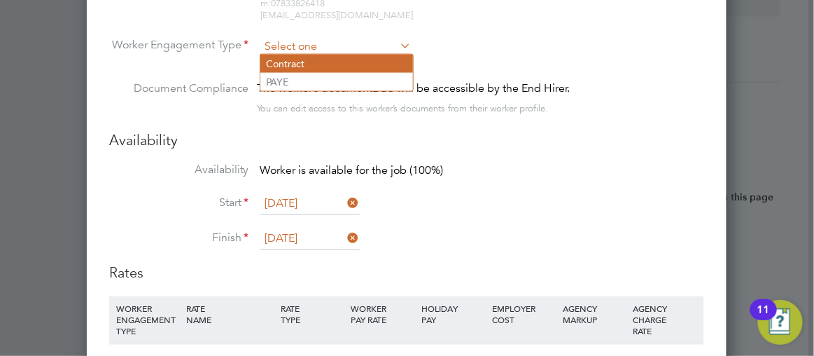
scroll to position [3054, 0]
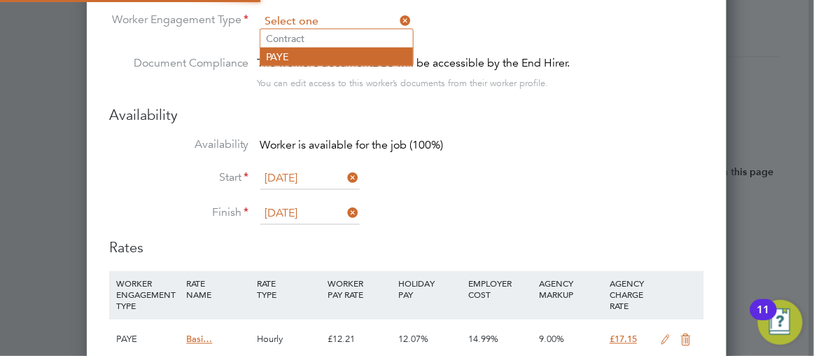
type input "PAYE"
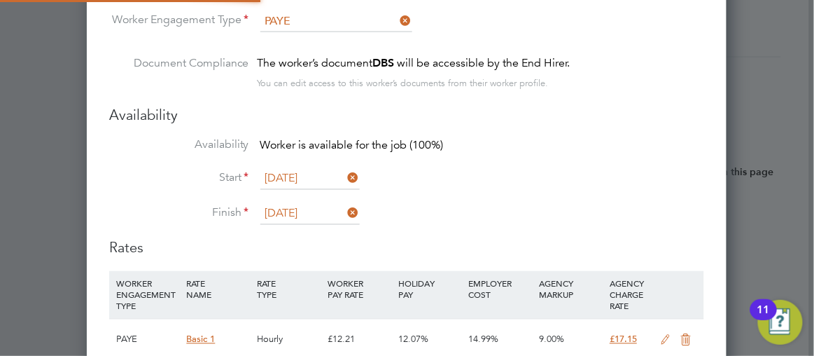
scroll to position [41, 71]
click at [766, 98] on div at bounding box center [407, 178] width 814 height 356
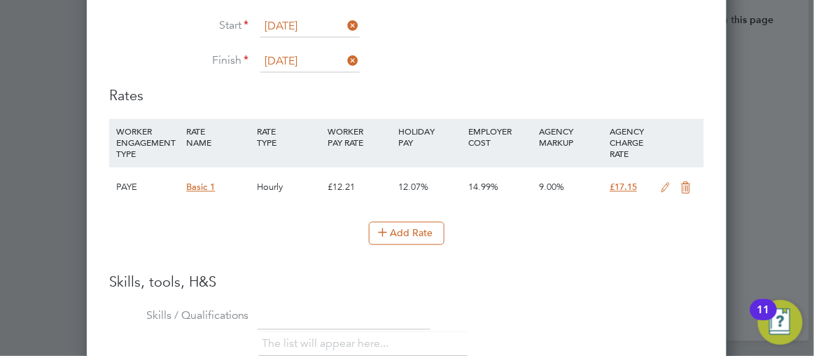
scroll to position [3232, 0]
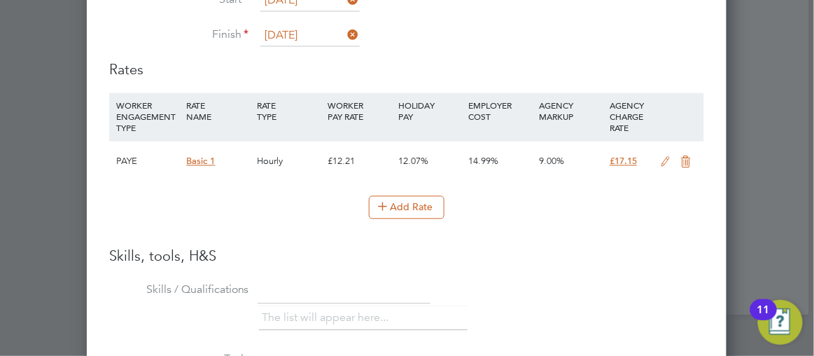
click at [778, 138] on div at bounding box center [407, 178] width 814 height 356
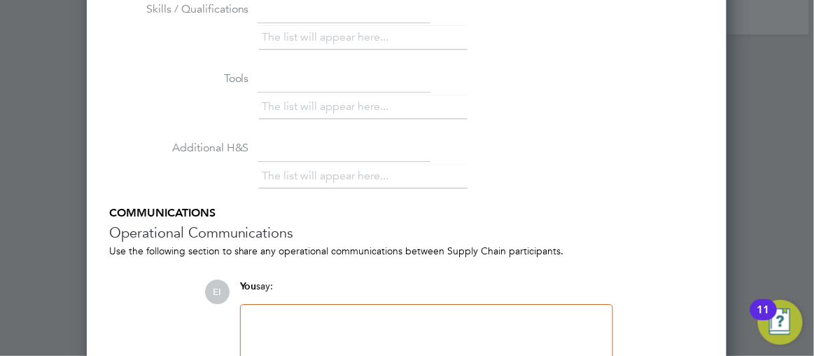
scroll to position [3602, 0]
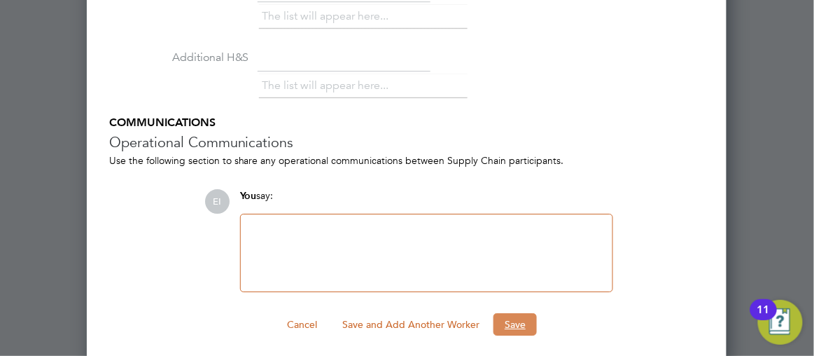
click at [513, 316] on button "Save" at bounding box center [514, 324] width 43 height 22
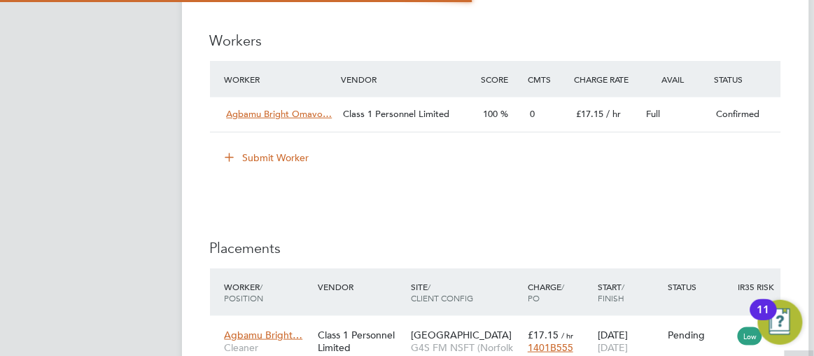
scroll to position [0, 0]
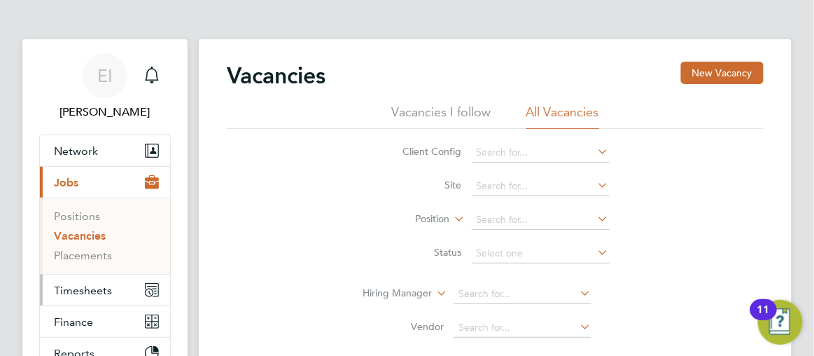
click at [81, 290] on span "Timesheets" at bounding box center [83, 289] width 58 height 13
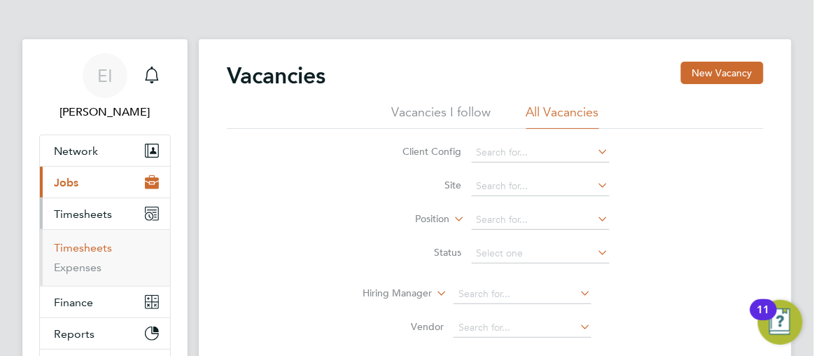
click at [76, 247] on link "Timesheets" at bounding box center [83, 247] width 58 height 13
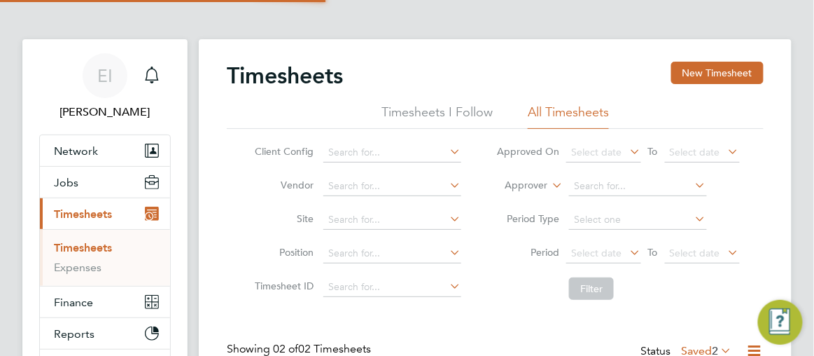
scroll to position [35, 103]
click at [804, 161] on app-barbie "Timesheets New Timesheet Timesheets I Follow All Timesheets Client Config Vendo…" at bounding box center [506, 271] width 615 height 542
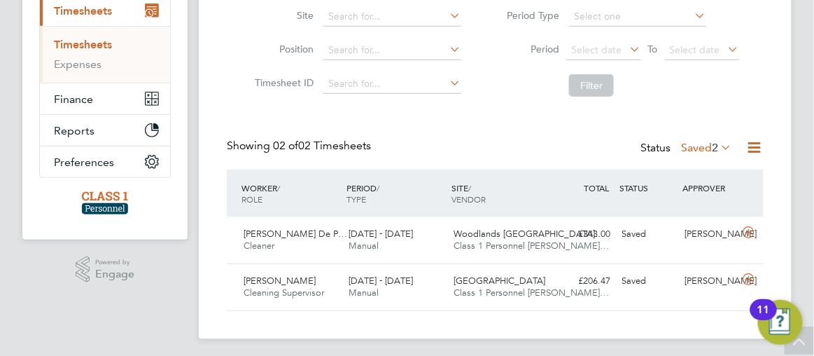
scroll to position [206, 0]
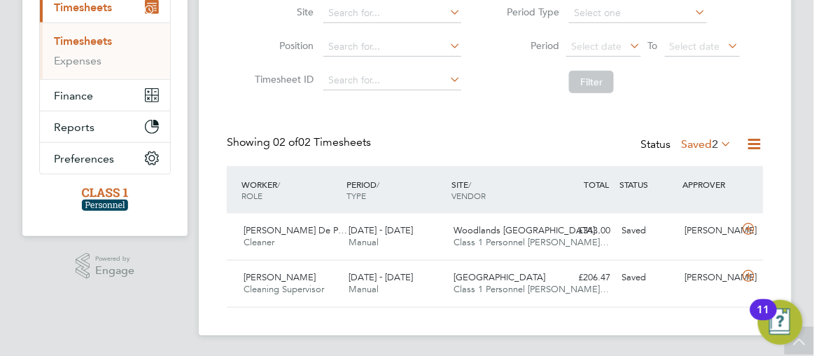
click at [719, 141] on icon at bounding box center [719, 144] width 0 height 20
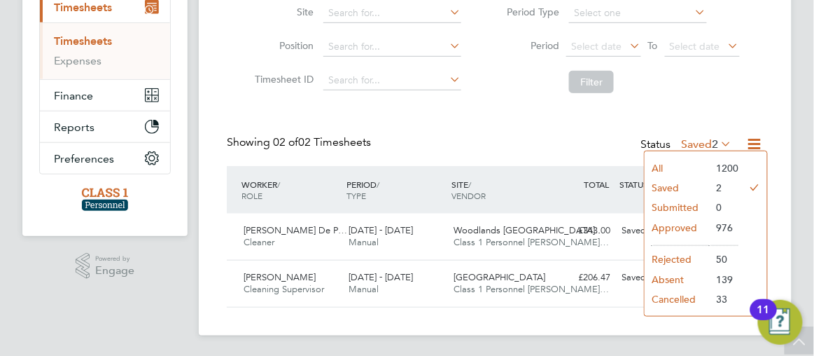
click at [661, 224] on li "Approved" at bounding box center [677, 228] width 64 height 20
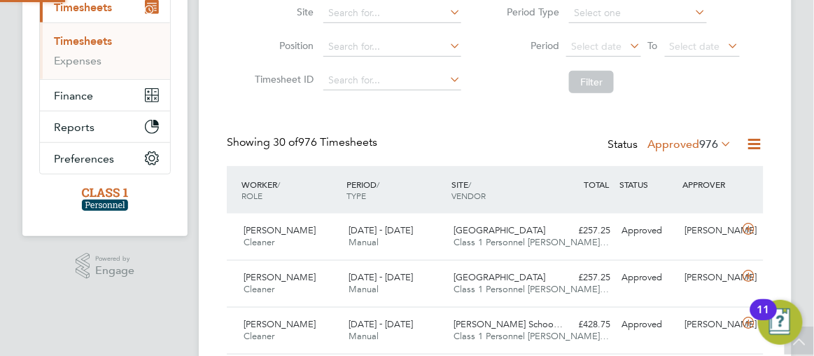
scroll to position [0, 0]
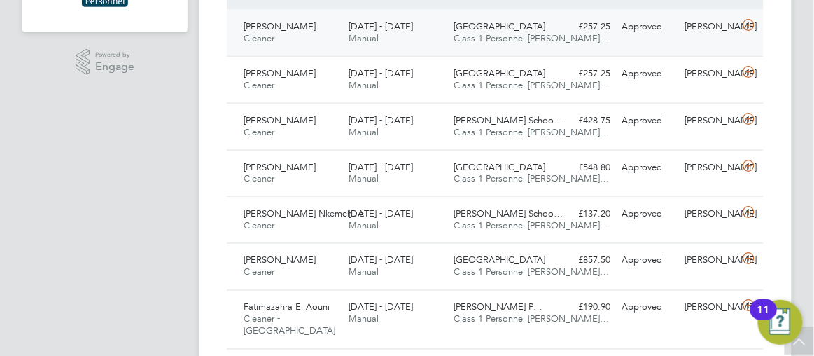
click at [566, 32] on div "£257.25 Approved" at bounding box center [585, 26] width 63 height 23
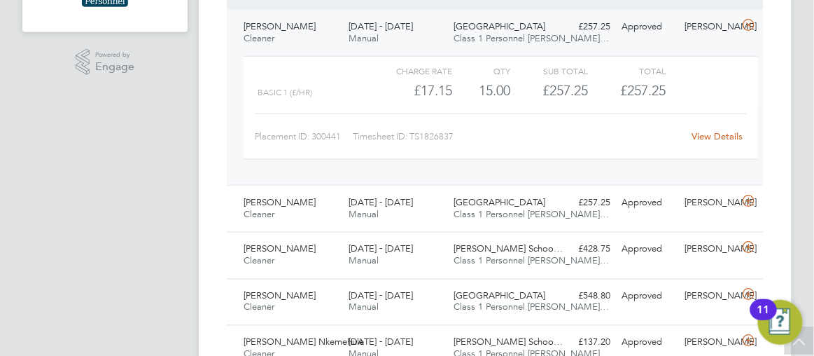
click at [704, 135] on link "View Details" at bounding box center [717, 136] width 51 height 12
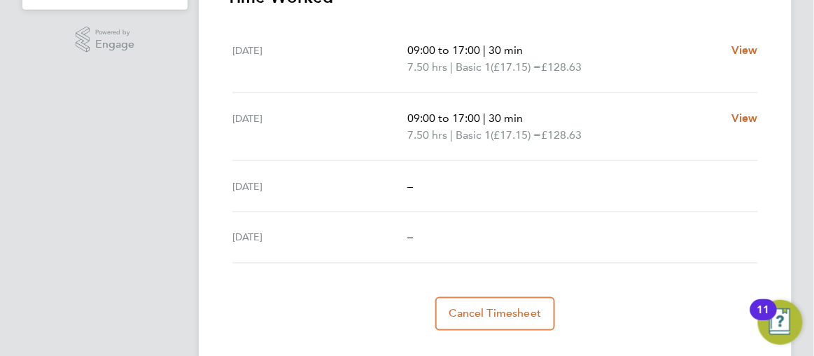
scroll to position [458, 0]
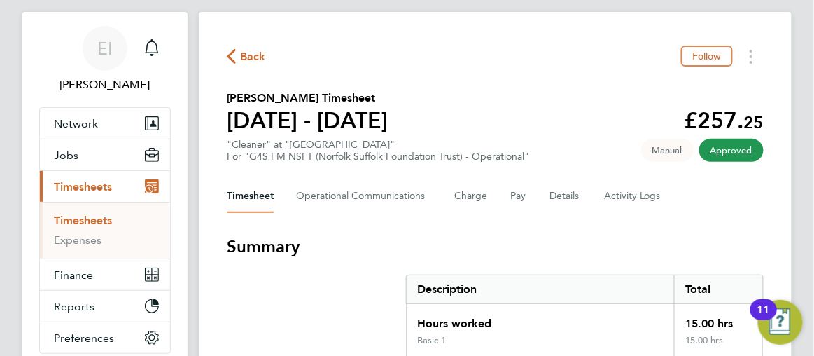
scroll to position [0, 0]
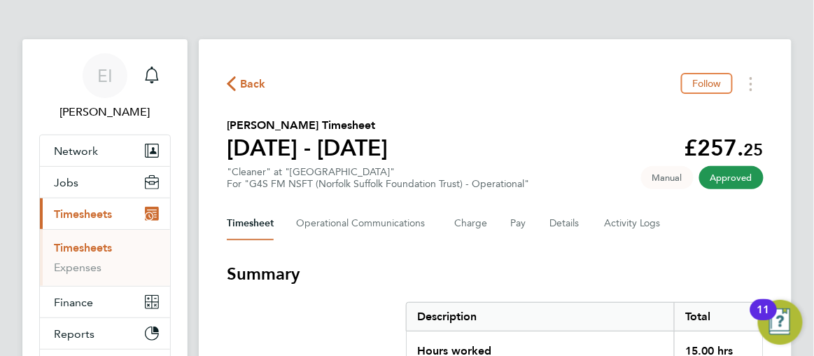
click at [229, 86] on icon "button" at bounding box center [231, 83] width 9 height 15
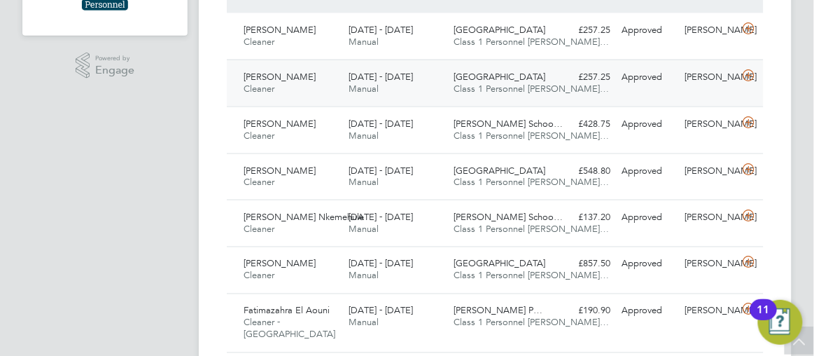
click at [554, 70] on div "£257.25 Approved" at bounding box center [585, 77] width 63 height 23
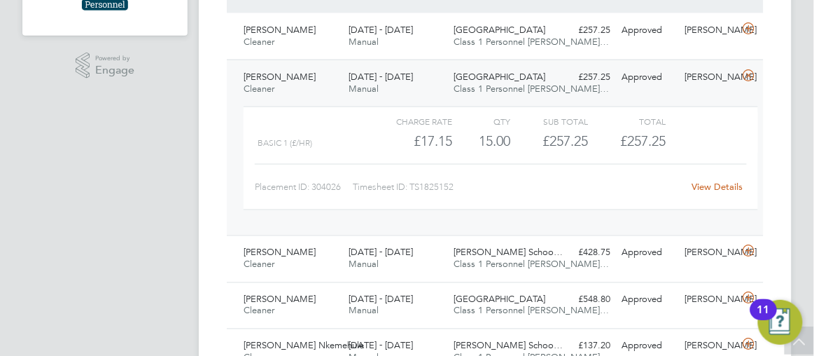
click at [706, 183] on link "View Details" at bounding box center [717, 187] width 51 height 12
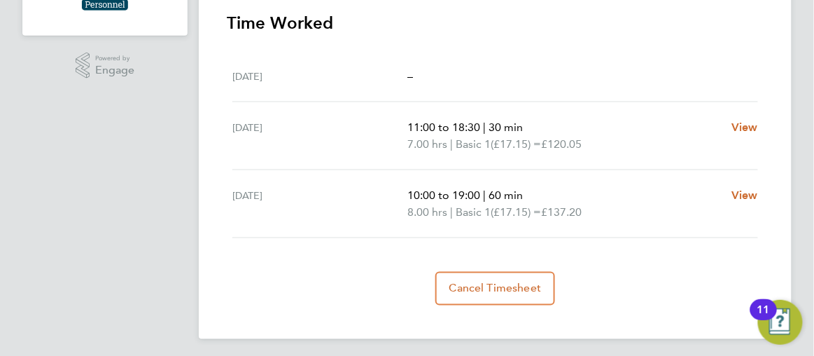
scroll to position [409, 0]
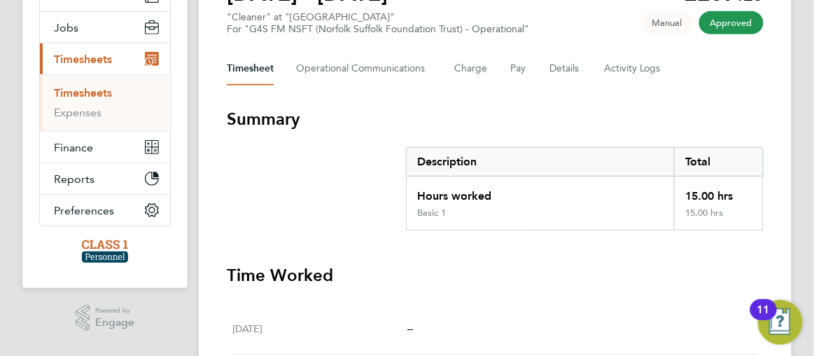
scroll to position [0, 0]
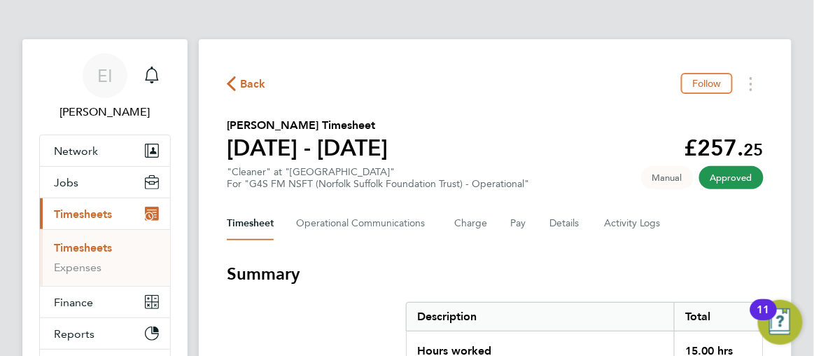
click at [233, 87] on icon "button" at bounding box center [231, 83] width 9 height 15
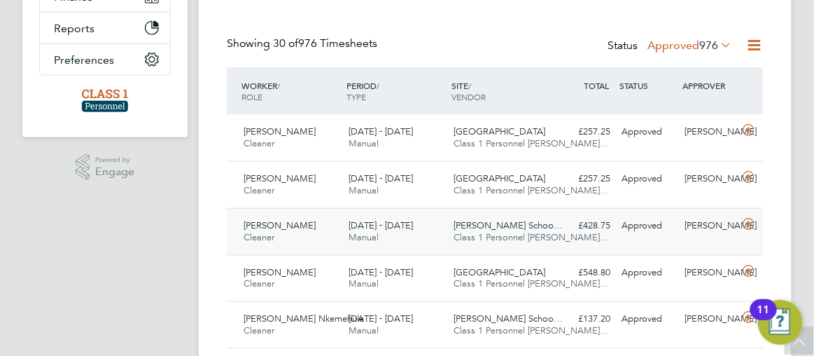
click at [546, 232] on div "Thomas Tallis Schoo… Class 1 Personnel Li…" at bounding box center [500, 231] width 105 height 35
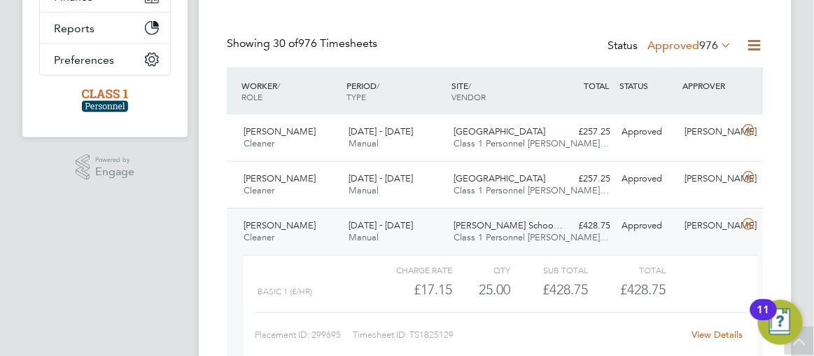
click at [702, 332] on link "View Details" at bounding box center [717, 335] width 51 height 12
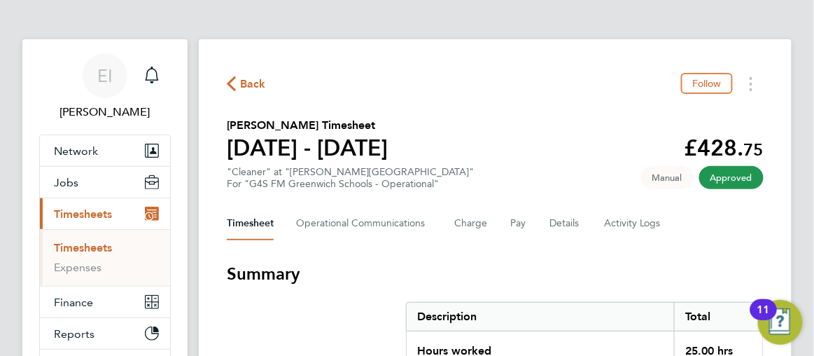
click at [233, 84] on icon "button" at bounding box center [231, 83] width 9 height 15
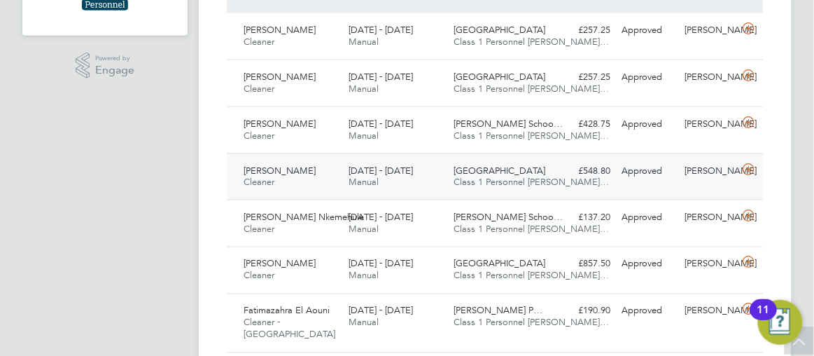
click at [548, 172] on div "Julian Hospital Class 1 Personnel Li…" at bounding box center [500, 177] width 105 height 35
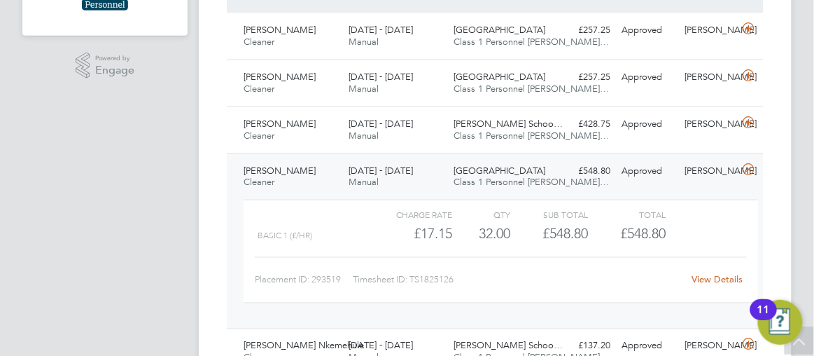
click at [699, 279] on link "View Details" at bounding box center [717, 280] width 51 height 12
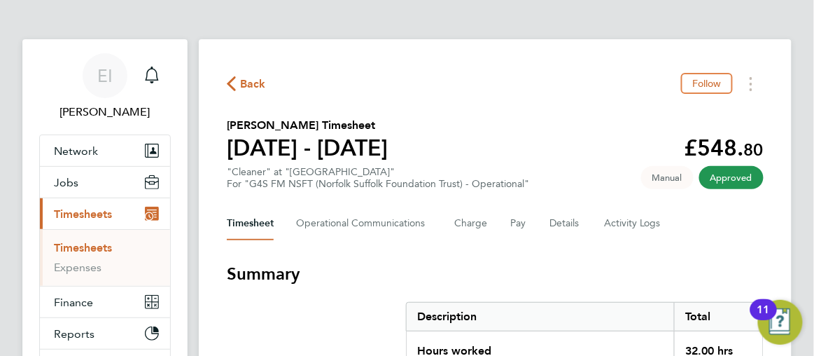
click at [232, 81] on icon "button" at bounding box center [231, 83] width 9 height 15
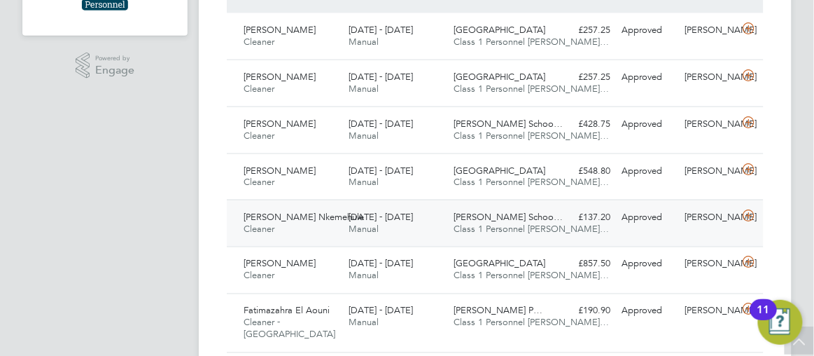
click at [558, 225] on div "£137.20 Approved" at bounding box center [585, 217] width 63 height 23
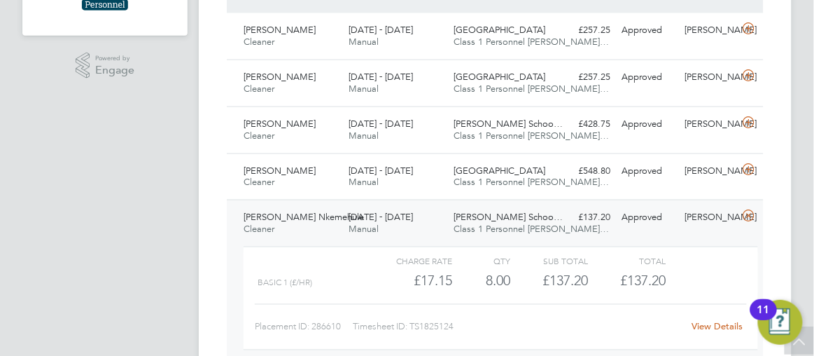
click at [700, 326] on link "View Details" at bounding box center [717, 327] width 51 height 12
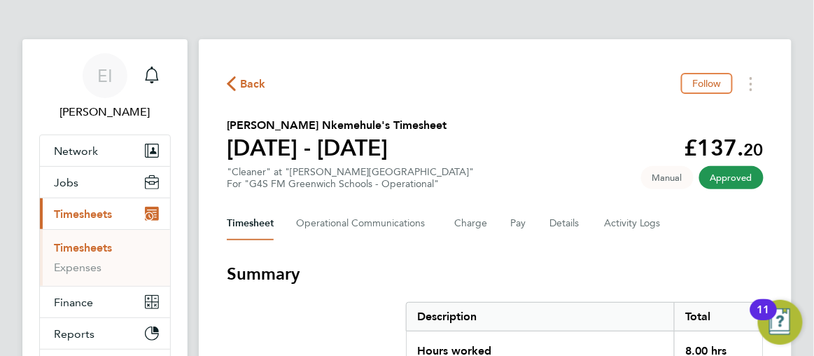
click at [232, 81] on icon "button" at bounding box center [231, 83] width 9 height 15
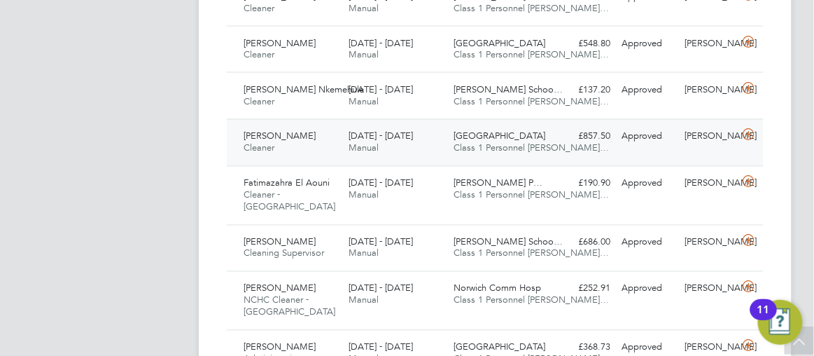
click at [435, 143] on div "[DATE] - [DATE] Manual" at bounding box center [395, 142] width 105 height 35
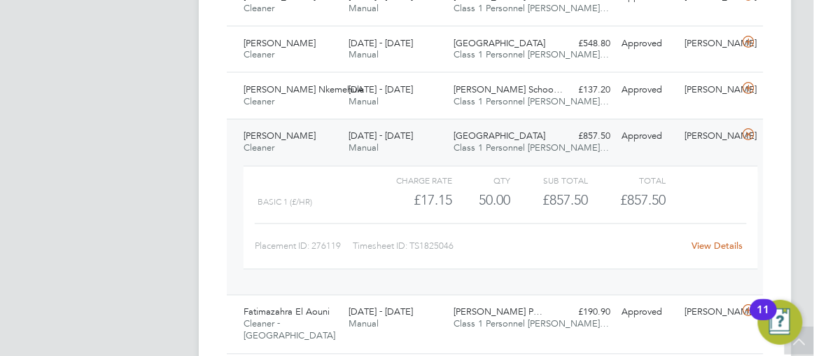
click at [703, 240] on link "View Details" at bounding box center [717, 246] width 51 height 12
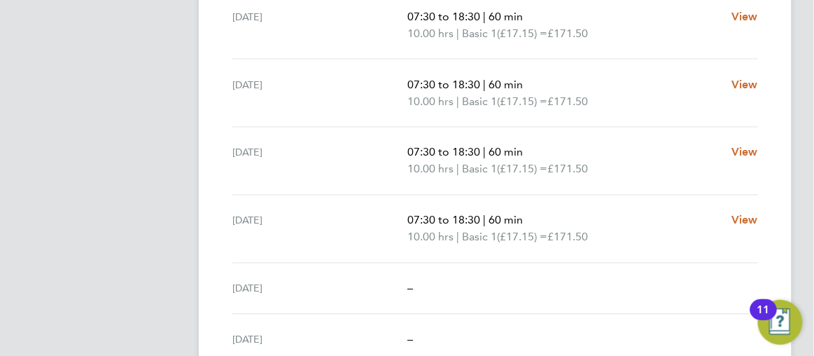
scroll to position [559, 0]
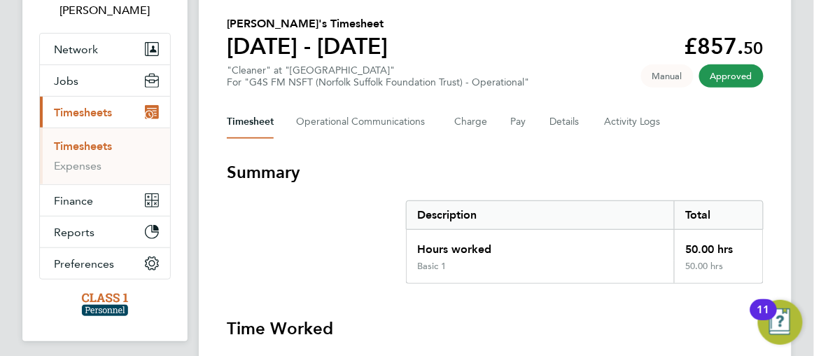
scroll to position [0, 0]
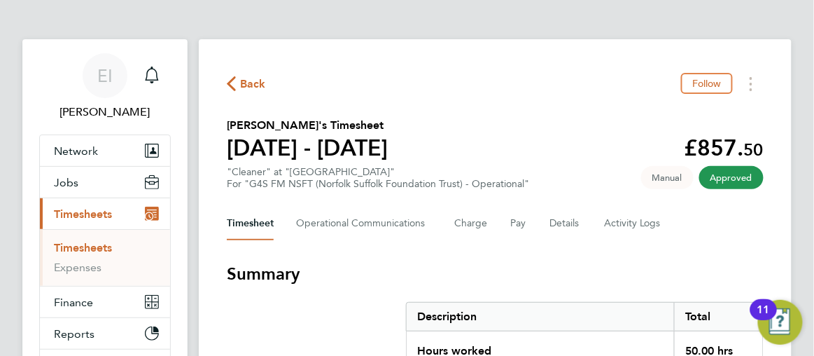
click at [228, 81] on icon "button" at bounding box center [231, 83] width 9 height 15
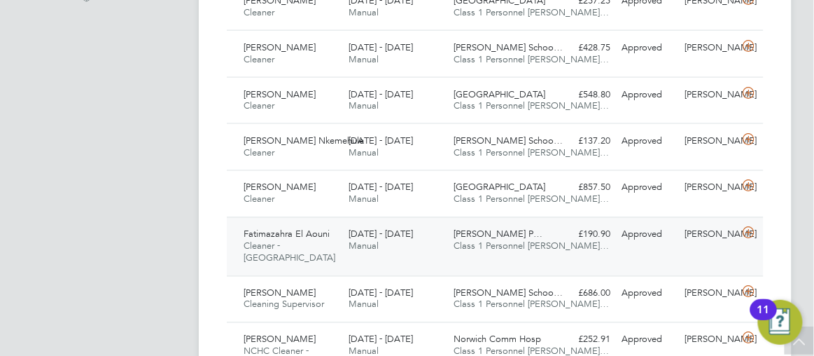
click at [433, 250] on div "[DATE] - [DATE] Manual" at bounding box center [395, 240] width 105 height 35
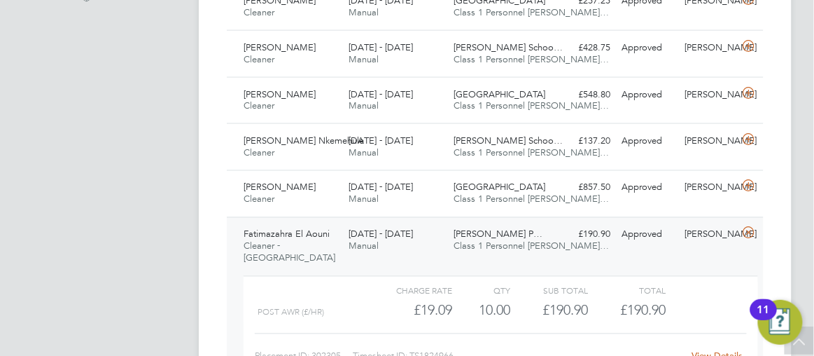
click at [706, 350] on link "View Details" at bounding box center [717, 356] width 51 height 12
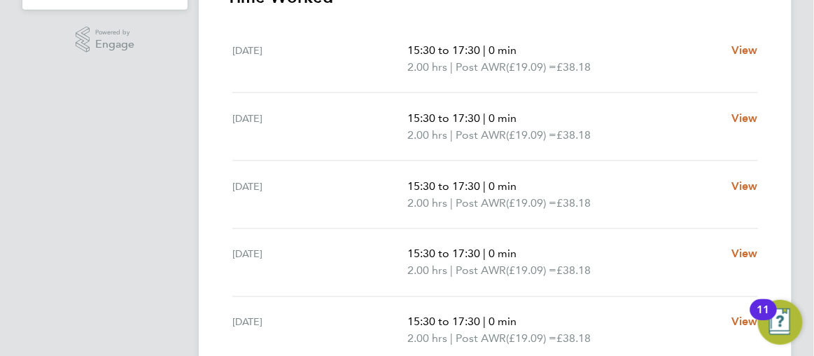
scroll to position [34, 0]
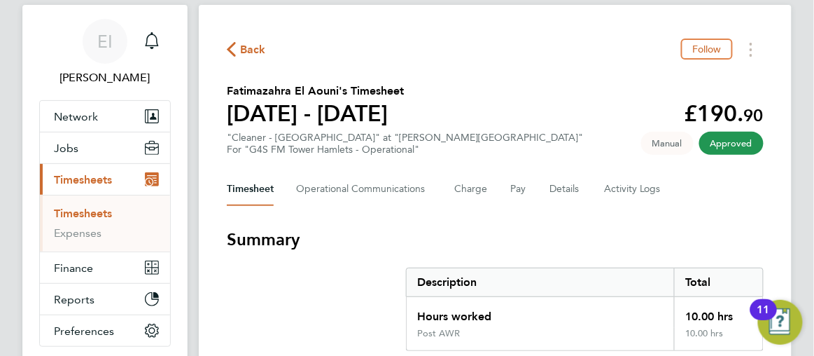
click at [232, 51] on icon "button" at bounding box center [231, 49] width 9 height 15
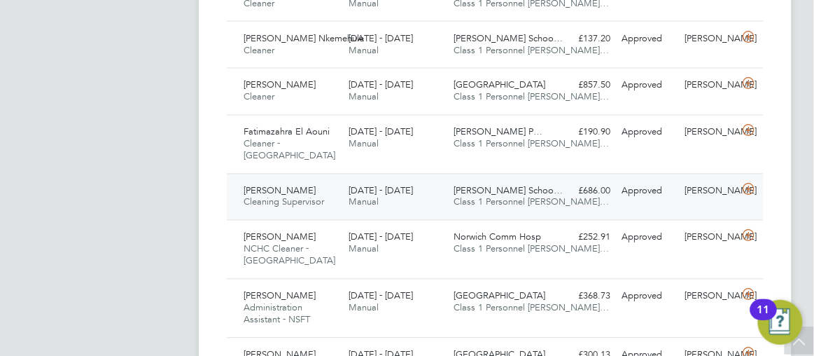
click at [427, 197] on div "[DATE] - [DATE] Manual" at bounding box center [395, 197] width 105 height 35
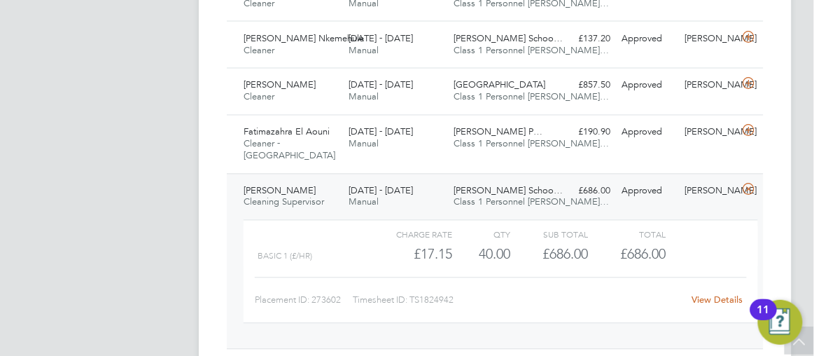
click at [702, 296] on link "View Details" at bounding box center [717, 300] width 51 height 12
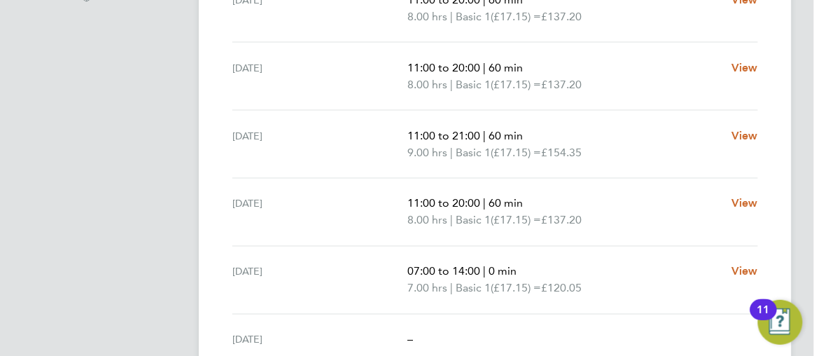
scroll to position [509, 0]
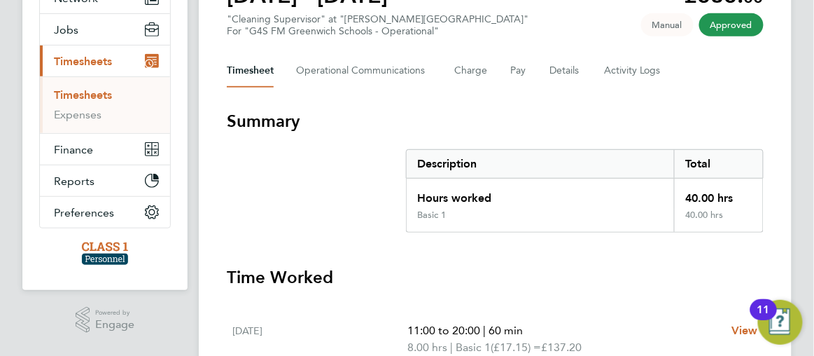
scroll to position [0, 0]
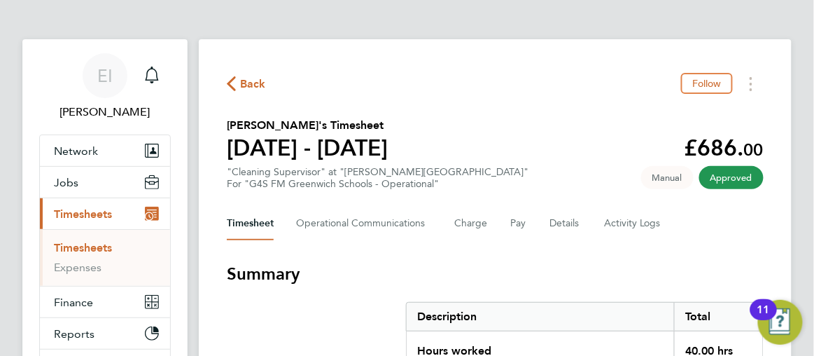
click at [233, 83] on icon "button" at bounding box center [231, 83] width 9 height 15
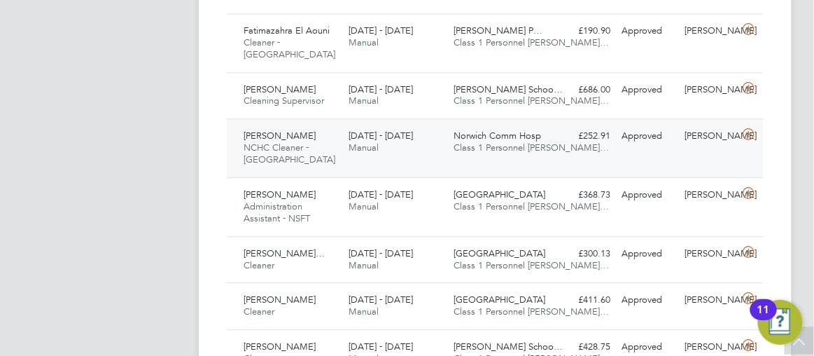
click at [426, 146] on div "[DATE] - [DATE] Manual" at bounding box center [395, 142] width 105 height 35
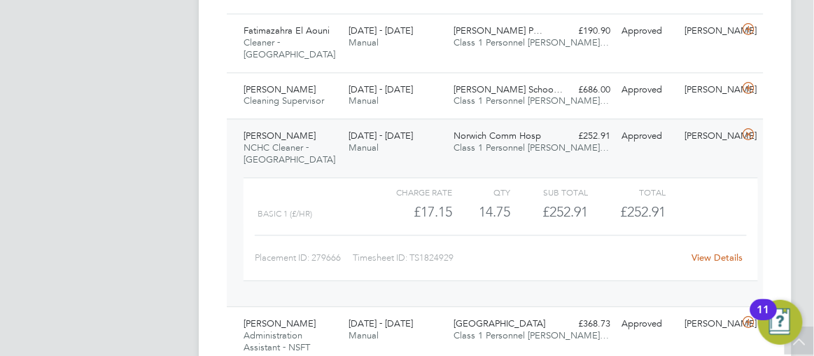
click at [702, 258] on link "View Details" at bounding box center [717, 257] width 51 height 12
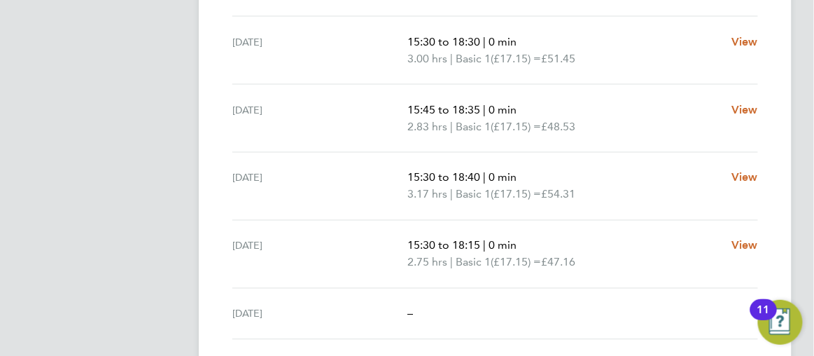
scroll to position [433, 0]
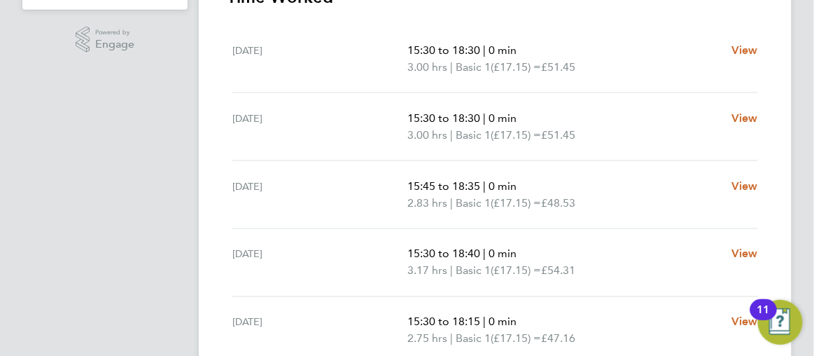
click at [800, 73] on ng-component "Back Follow [PERSON_NAME] Timesheet [DATE] - [DATE] £252. 91 "NCHC Cleaner - [G…" at bounding box center [506, 67] width 615 height 1000
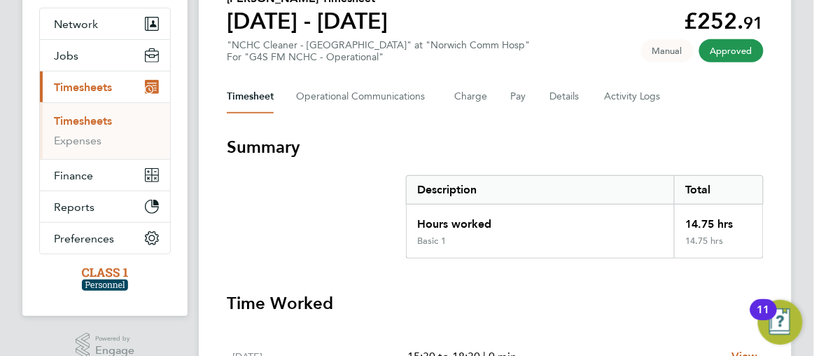
scroll to position [0, 0]
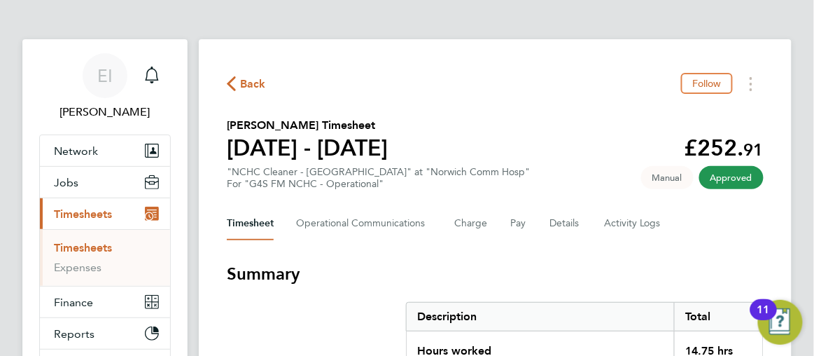
click at [230, 86] on icon "button" at bounding box center [231, 83] width 9 height 15
